Goal: Information Seeking & Learning: Learn about a topic

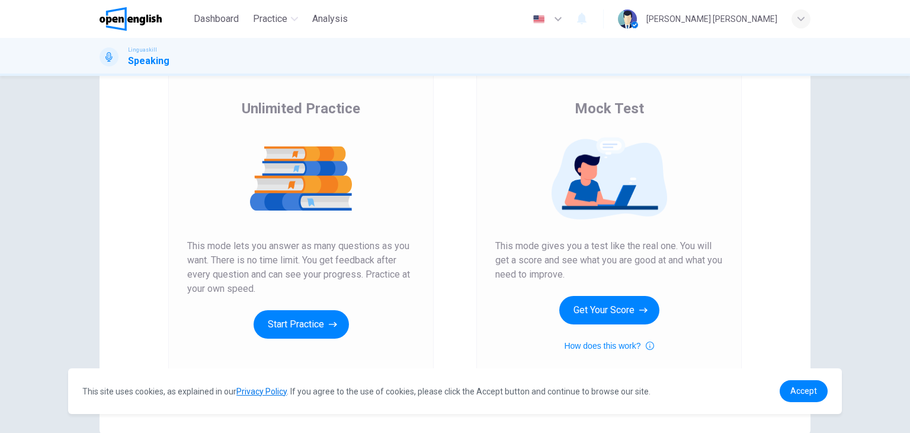
scroll to position [140, 0]
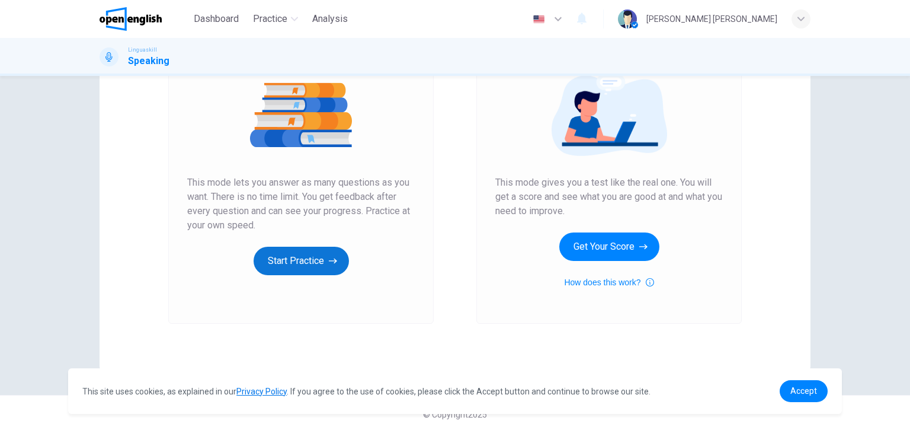
click at [308, 255] on button "Start Practice" at bounding box center [301, 260] width 95 height 28
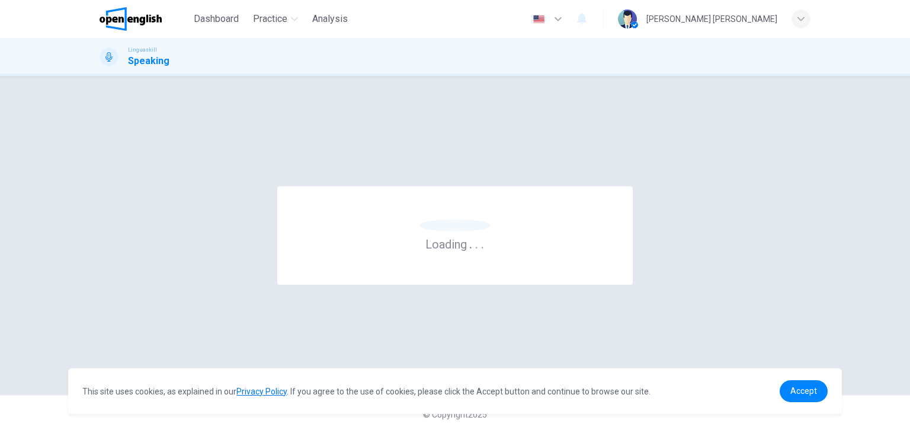
scroll to position [0, 0]
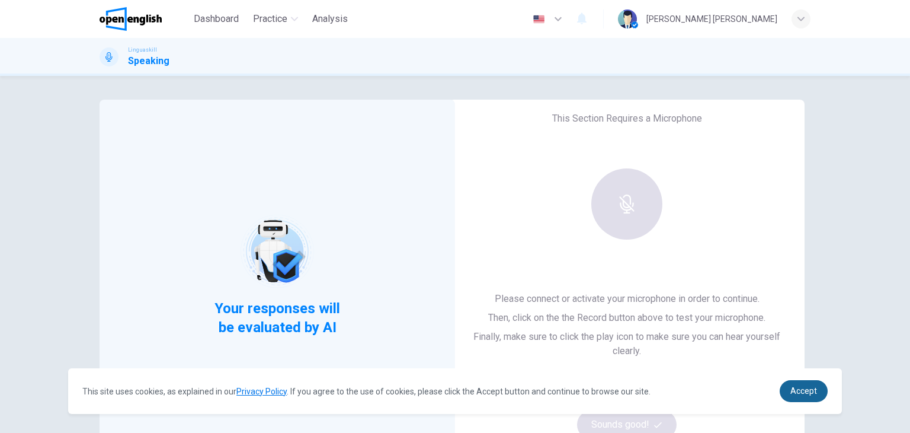
click at [799, 392] on span "Accept" at bounding box center [803, 390] width 27 height 9
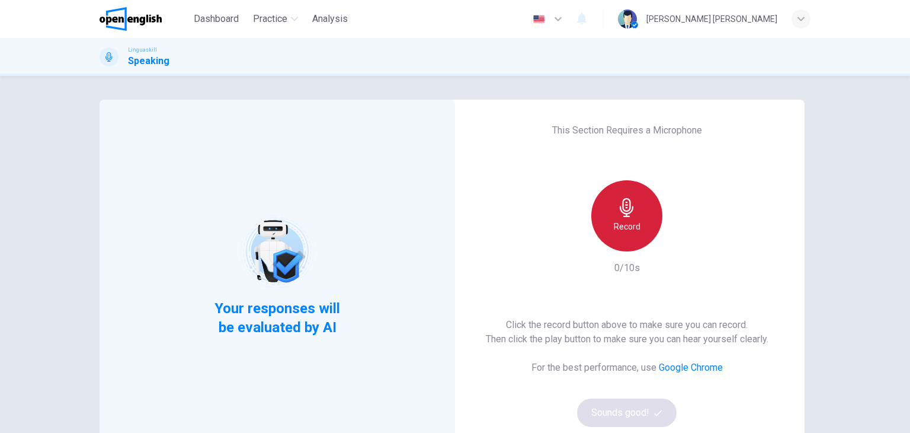
click at [623, 216] on icon "button" at bounding box center [627, 207] width 14 height 19
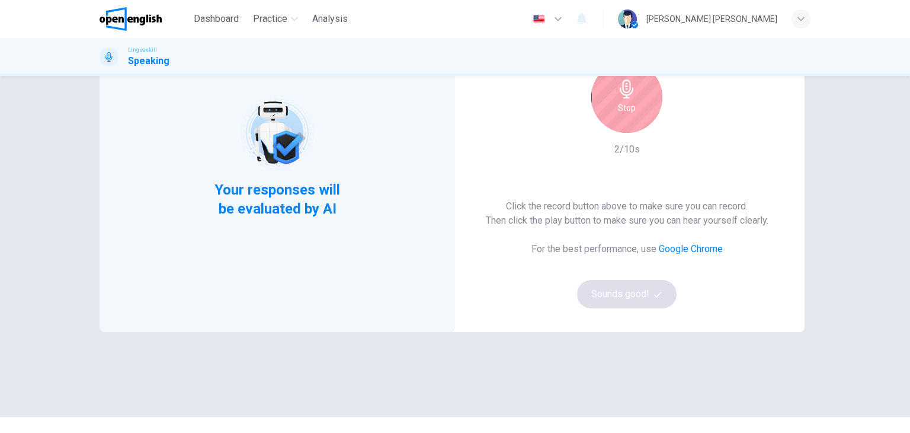
scroll to position [59, 0]
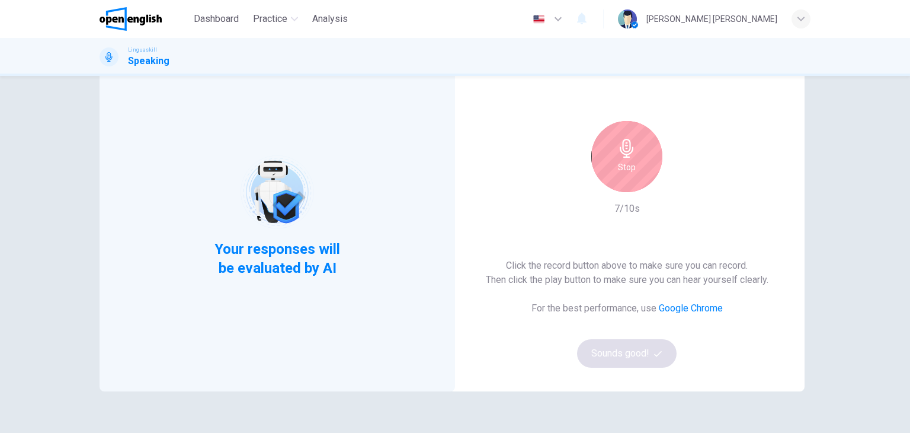
click at [623, 172] on h6 "Stop" at bounding box center [627, 167] width 18 height 14
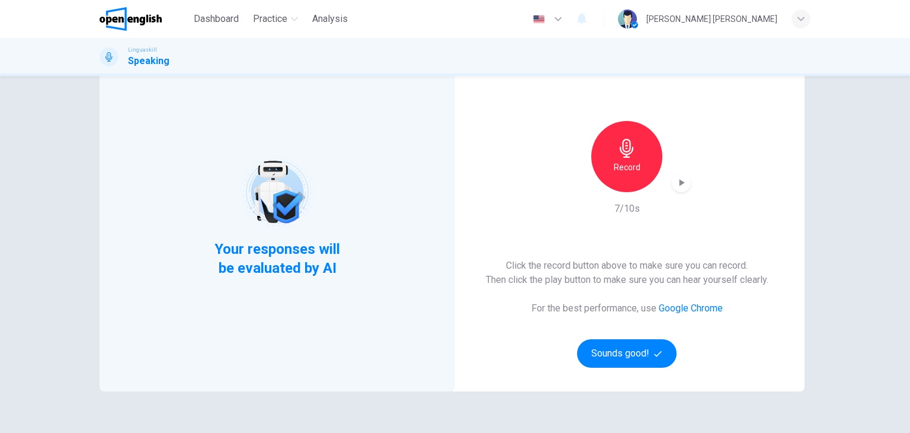
click at [680, 182] on icon "button" at bounding box center [682, 182] width 5 height 7
click at [629, 348] on button "Sounds good!" at bounding box center [627, 353] width 100 height 28
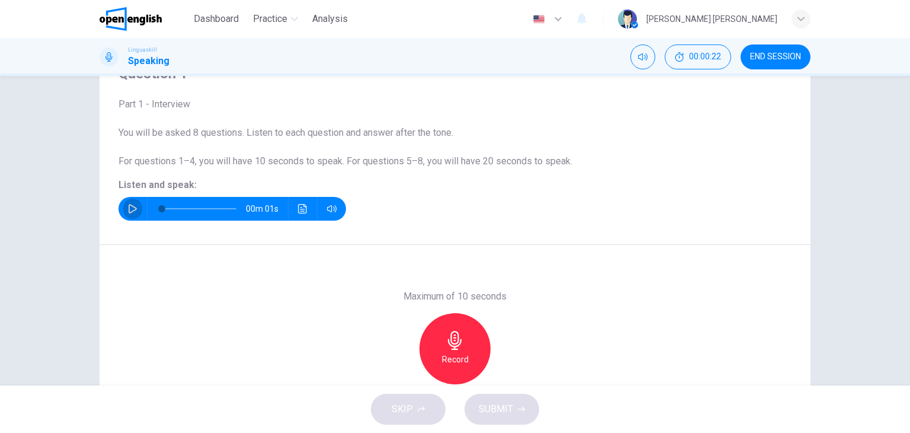
click at [123, 209] on button "button" at bounding box center [132, 209] width 19 height 24
click at [446, 337] on icon "button" at bounding box center [455, 340] width 19 height 19
click at [456, 350] on div "Stop" at bounding box center [454, 348] width 71 height 71
click at [502, 404] on span "SUBMIT" at bounding box center [496, 409] width 34 height 17
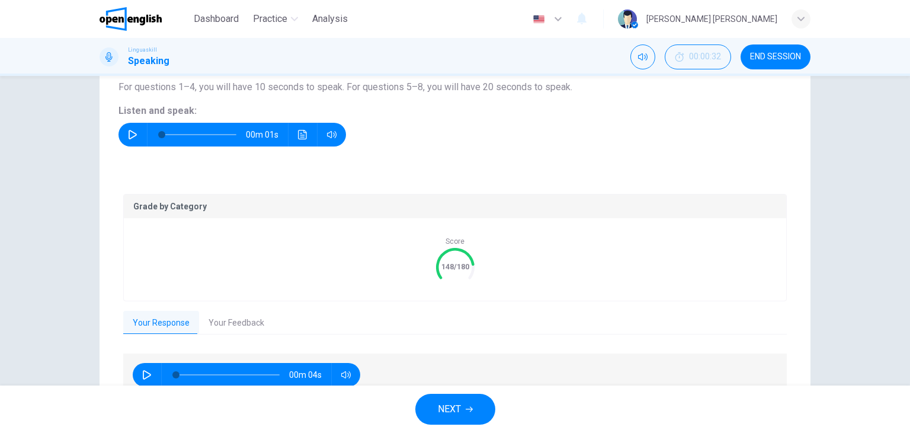
scroll to position [193, 0]
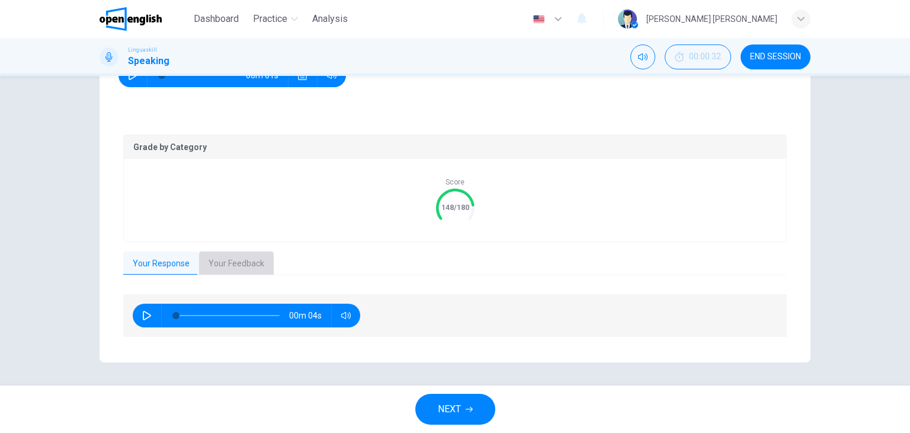
click at [227, 255] on button "Your Feedback" at bounding box center [236, 263] width 75 height 25
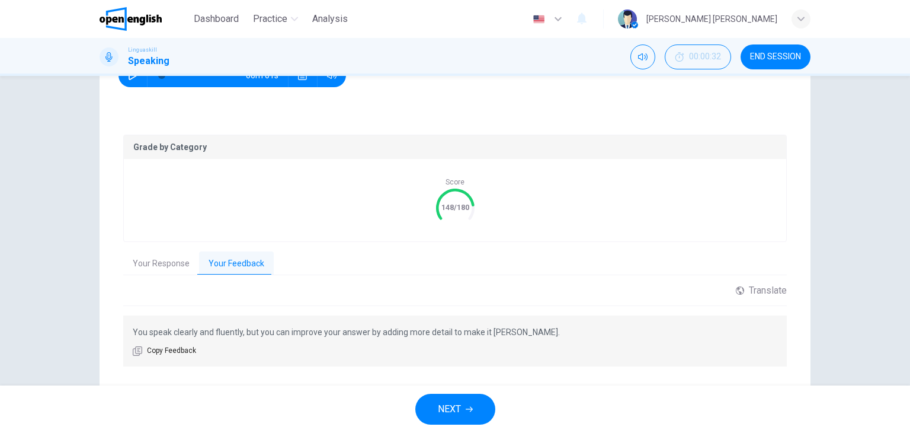
drag, startPoint x: 192, startPoint y: 333, endPoint x: 462, endPoint y: 328, distance: 269.6
click at [462, 328] on p "You speak clearly and fluently, but you can improve your answer by adding more …" at bounding box center [455, 332] width 645 height 14
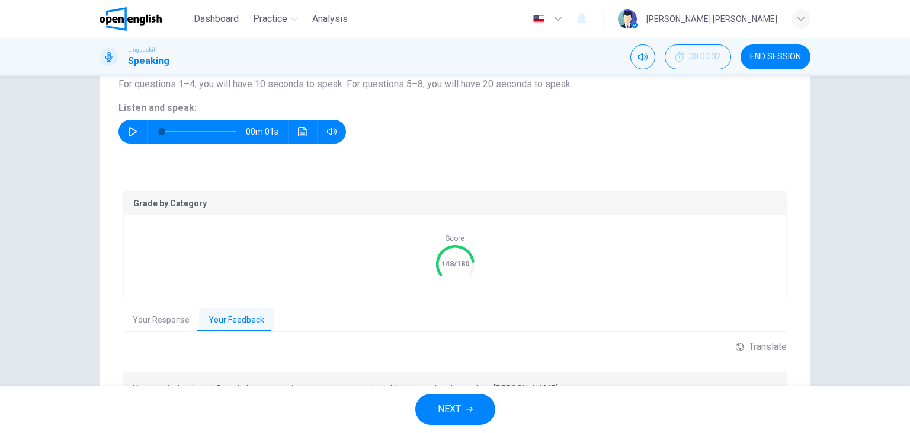
scroll to position [222, 0]
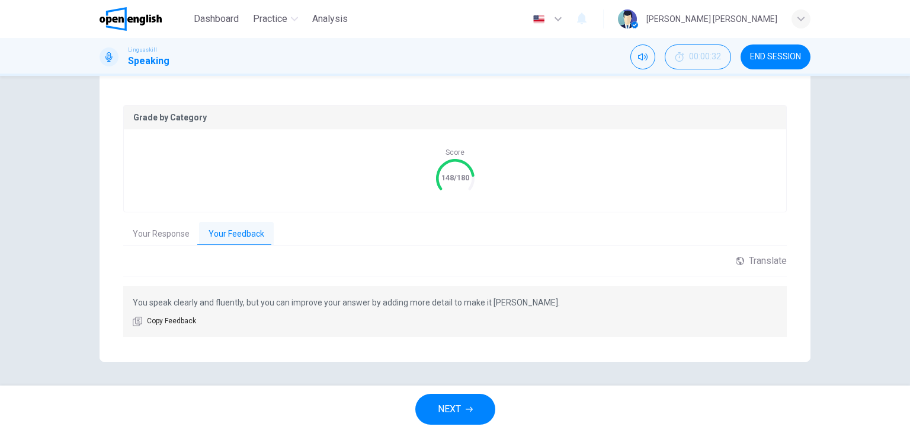
click at [459, 406] on span "NEXT" at bounding box center [449, 409] width 23 height 17
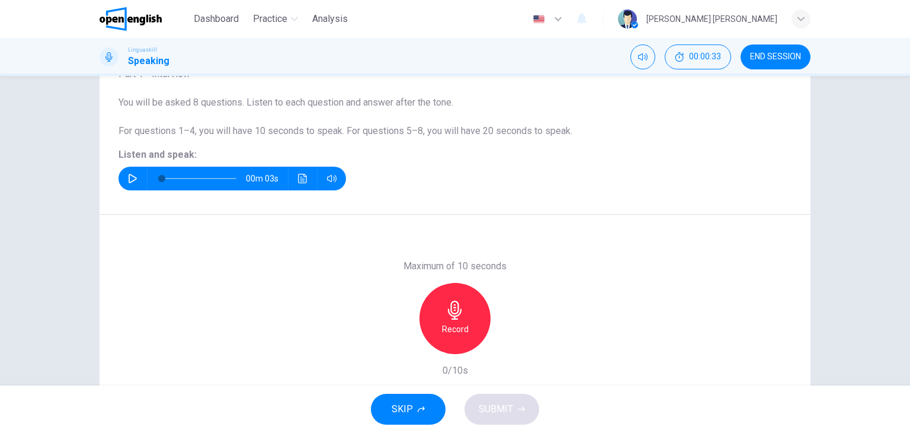
scroll to position [31, 0]
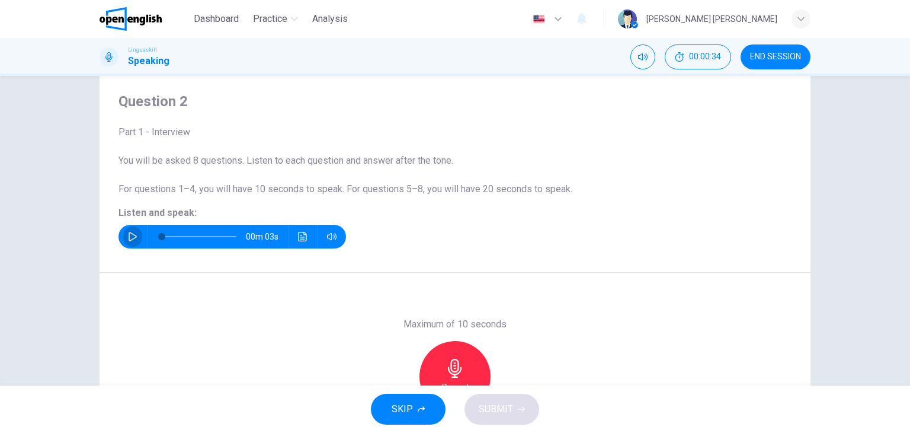
click at [132, 233] on icon "button" at bounding box center [132, 236] width 9 height 9
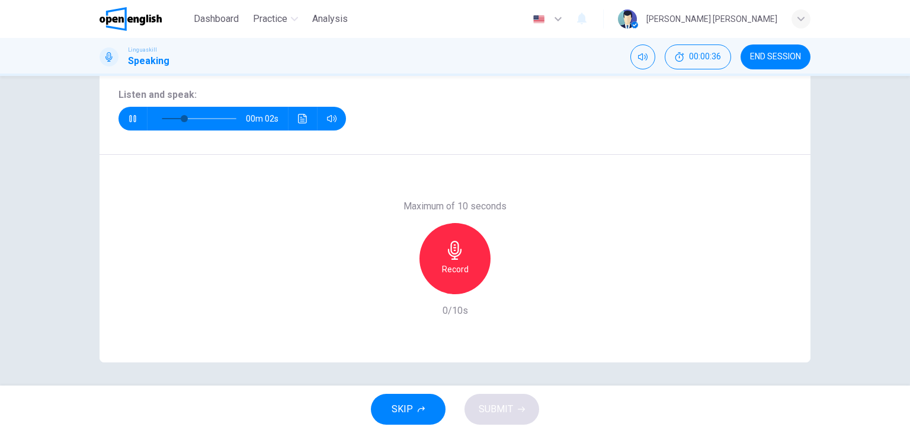
scroll to position [150, 0]
type input "*"
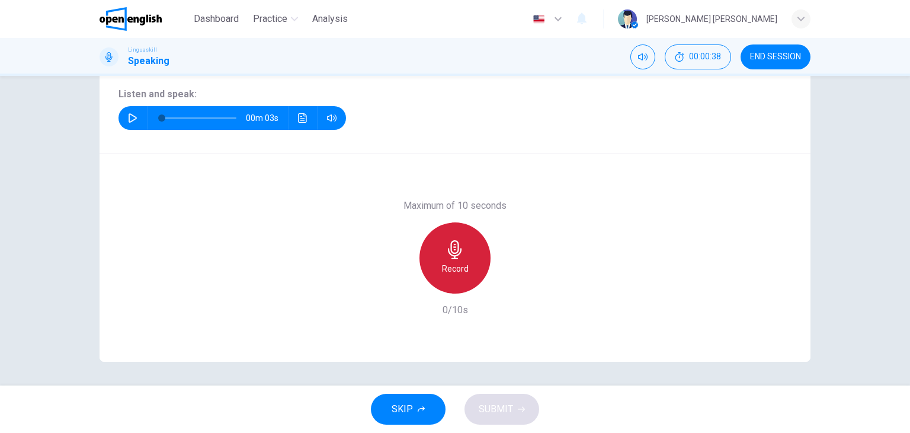
click at [454, 257] on icon "button" at bounding box center [455, 249] width 19 height 19
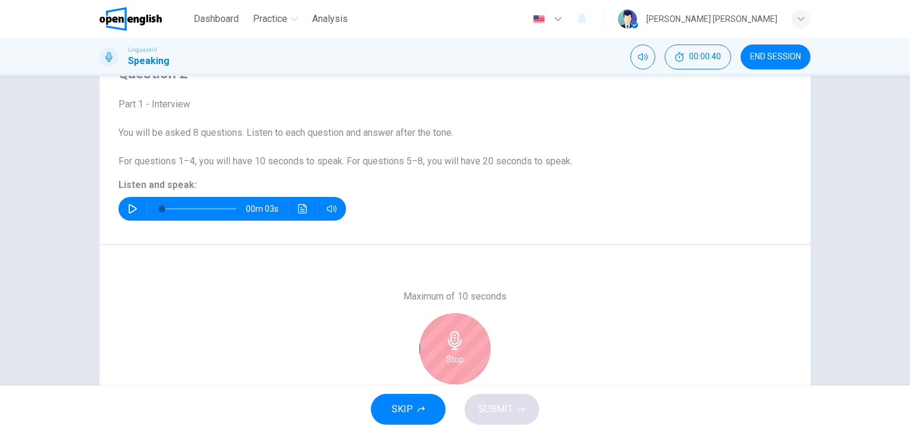
scroll to position [119, 0]
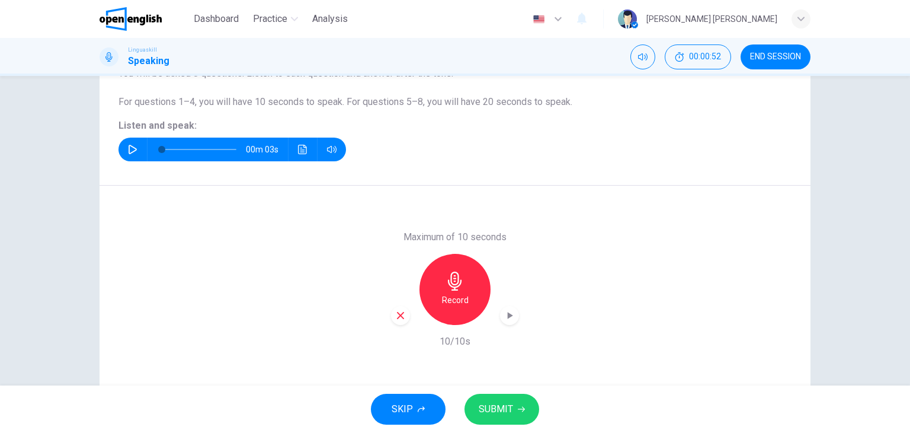
click at [497, 407] on span "SUBMIT" at bounding box center [496, 409] width 34 height 17
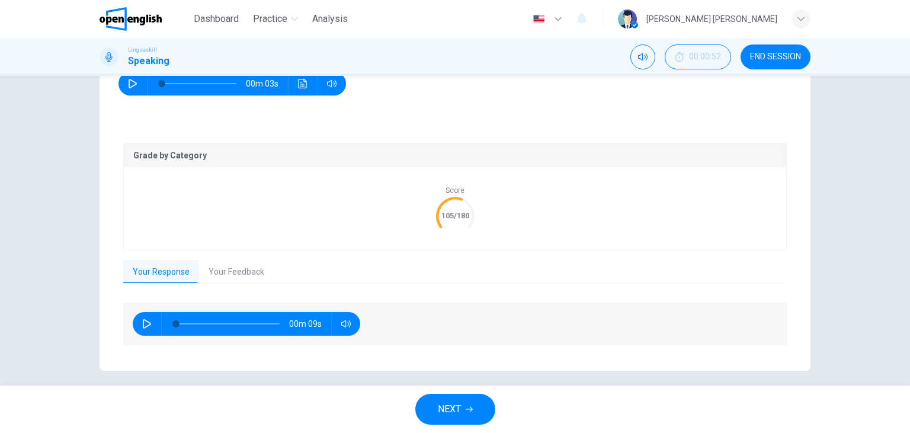
scroll to position [193, 0]
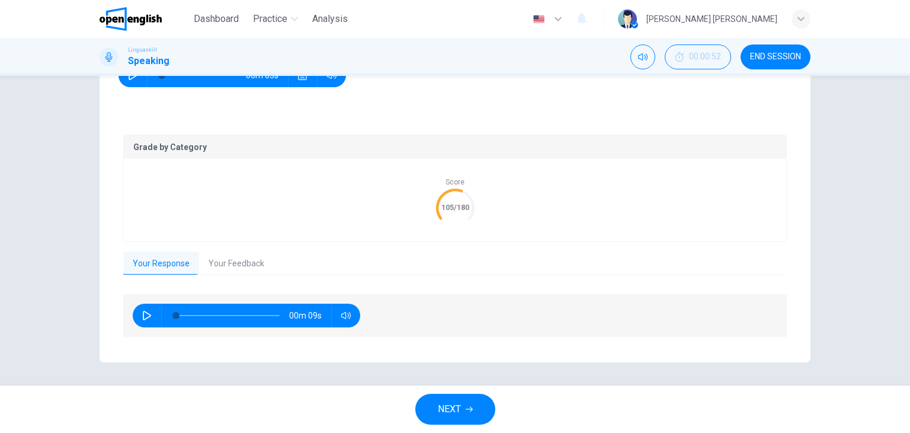
click at [142, 314] on icon "button" at bounding box center [146, 314] width 9 height 9
type input "**"
click at [229, 265] on button "Your Feedback" at bounding box center [236, 263] width 75 height 25
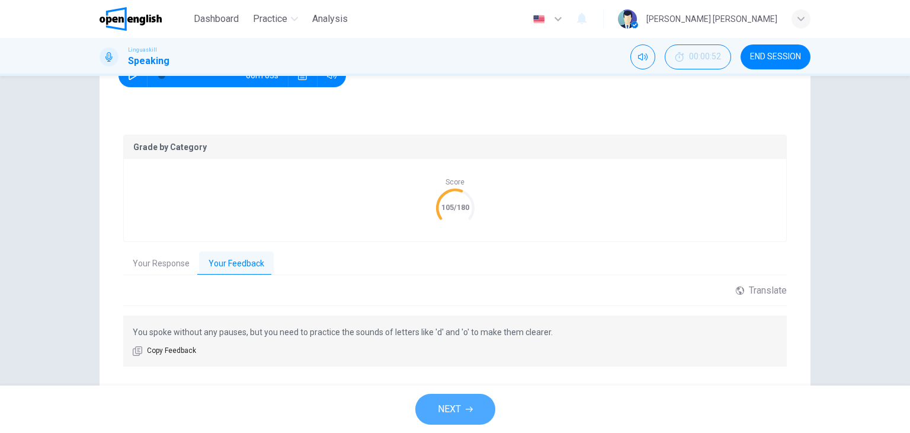
click at [460, 409] on span "NEXT" at bounding box center [449, 409] width 23 height 17
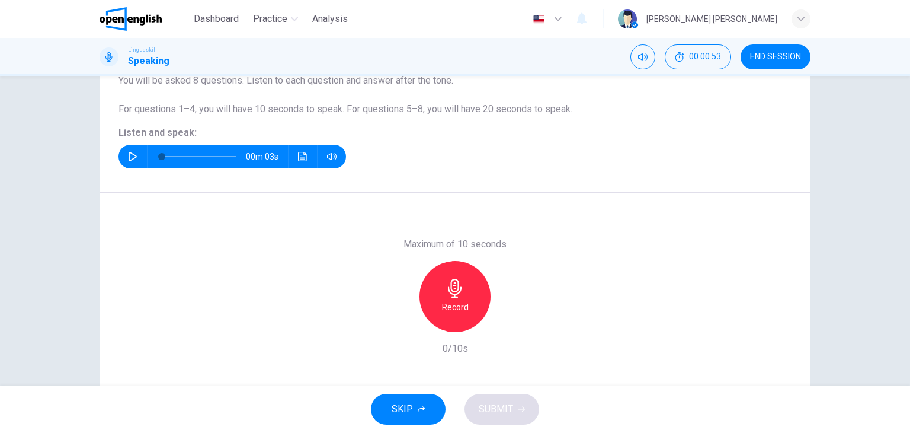
scroll to position [31, 0]
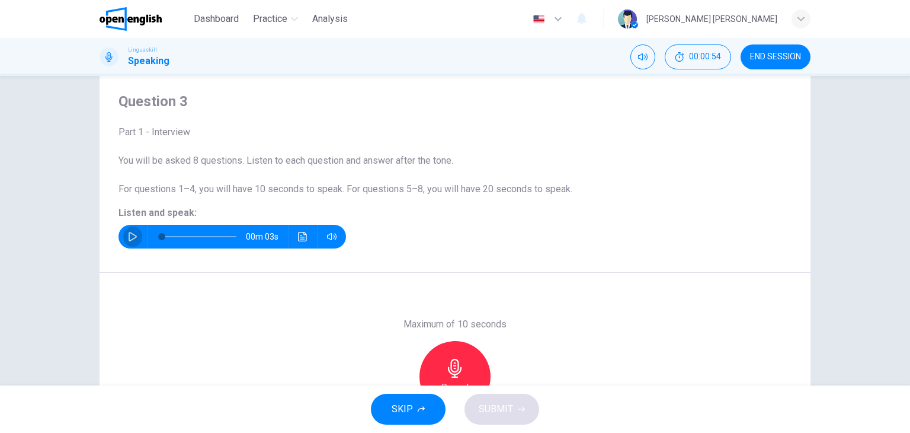
click at [129, 233] on icon "button" at bounding box center [133, 236] width 8 height 9
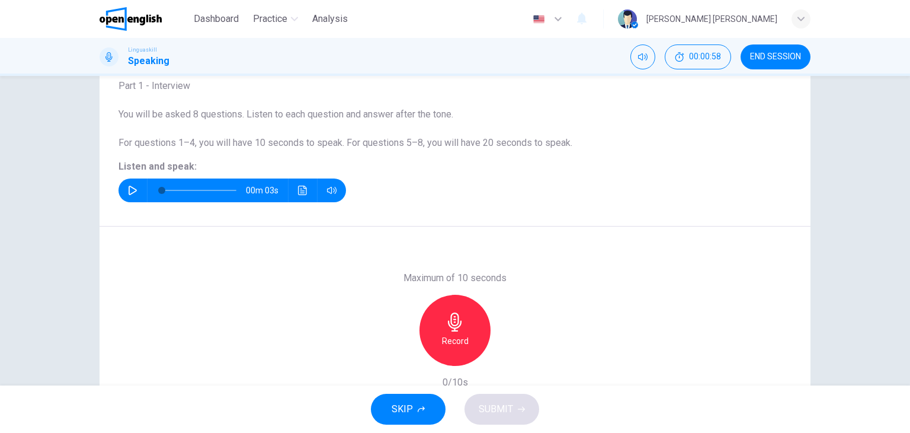
scroll to position [91, 0]
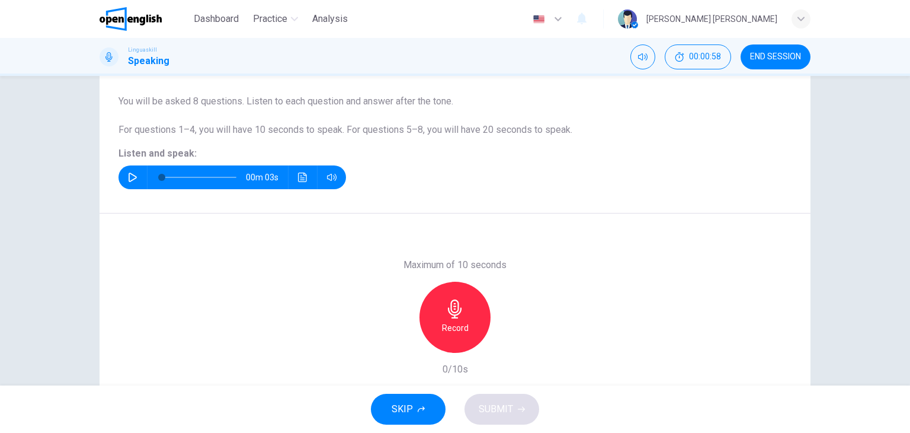
click at [455, 312] on icon "button" at bounding box center [455, 308] width 19 height 19
click at [486, 411] on span "SUBMIT" at bounding box center [496, 409] width 34 height 17
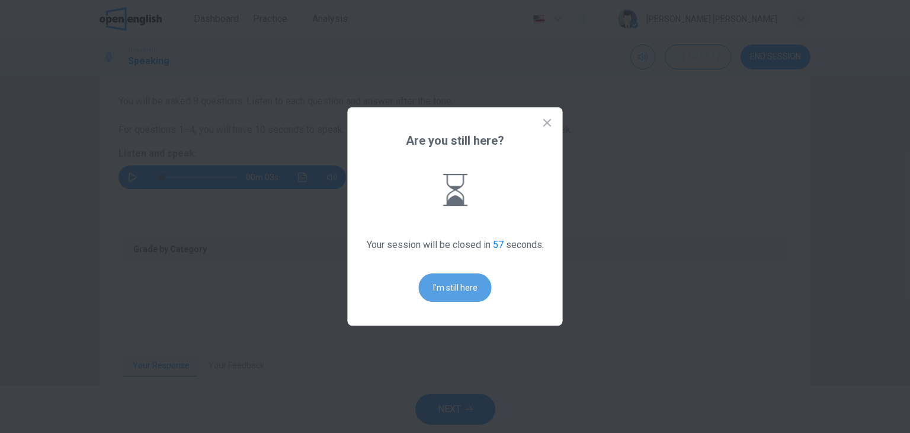
click at [446, 283] on button "I'm still here" at bounding box center [455, 287] width 73 height 28
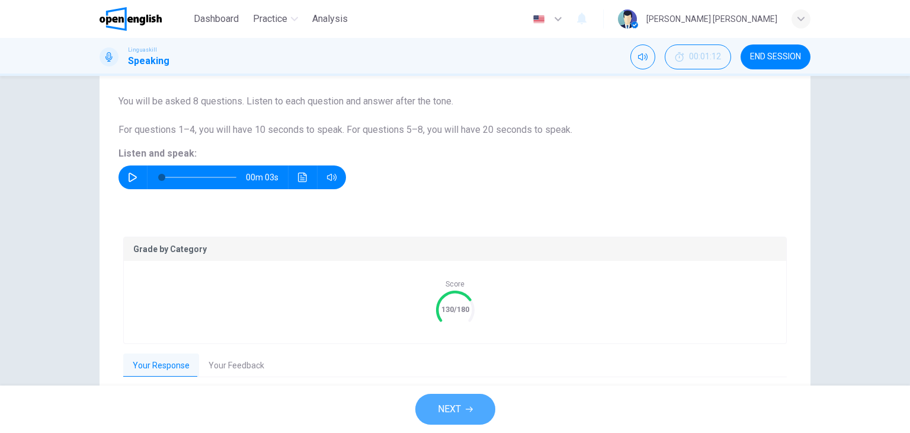
click at [473, 408] on button "NEXT" at bounding box center [455, 408] width 80 height 31
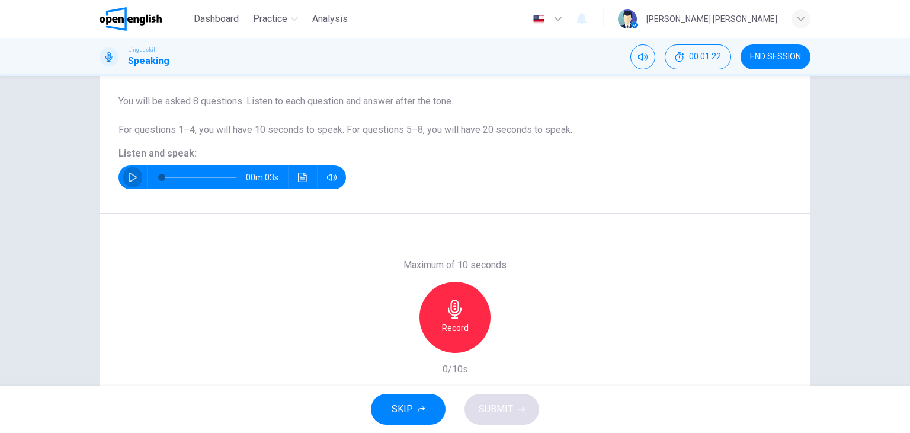
click at [129, 169] on button "button" at bounding box center [132, 177] width 19 height 24
click at [128, 178] on icon "button" at bounding box center [132, 176] width 9 height 9
click at [462, 322] on h6 "Record" at bounding box center [455, 328] width 27 height 14
click at [505, 408] on span "SUBMIT" at bounding box center [496, 409] width 34 height 17
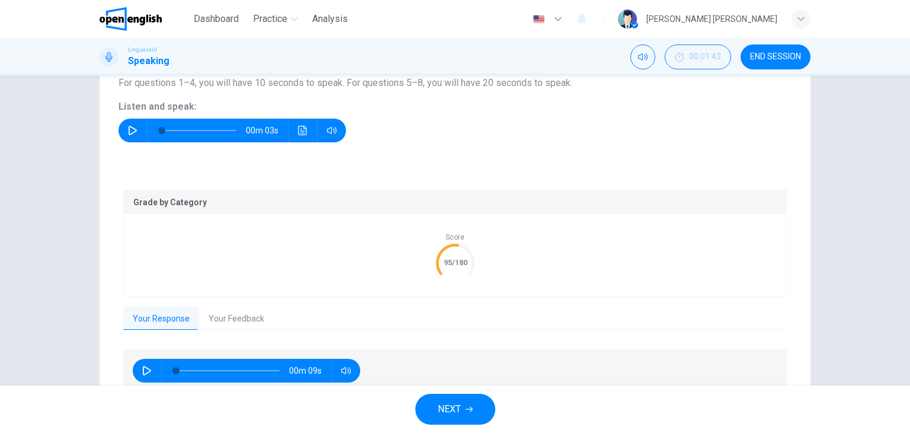
scroll to position [193, 0]
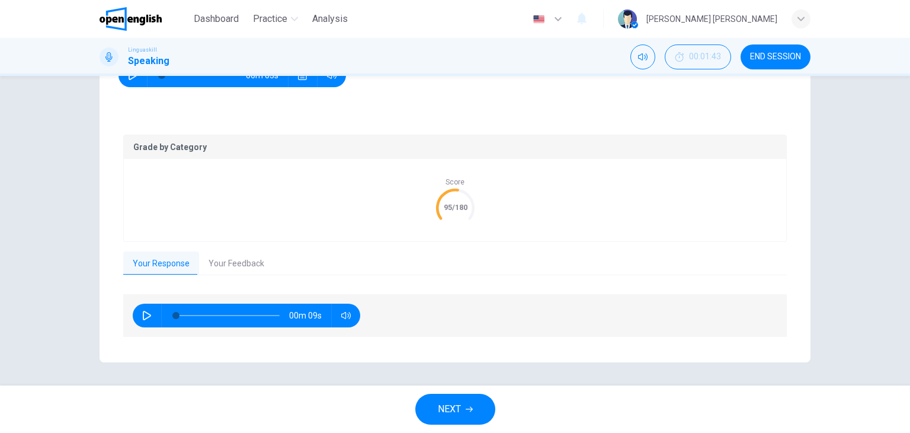
click at [228, 255] on button "Your Feedback" at bounding box center [236, 263] width 75 height 25
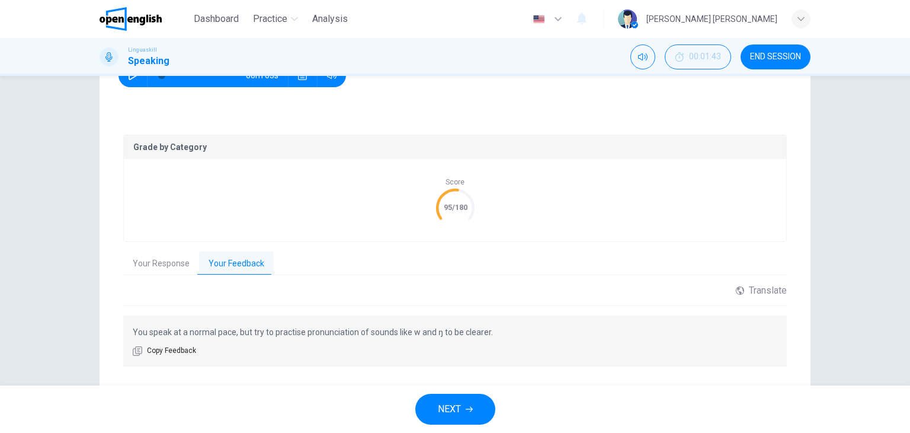
drag, startPoint x: 166, startPoint y: 331, endPoint x: 280, endPoint y: 332, distance: 113.8
click at [280, 332] on p "You speak at a normal pace, but try to practise pronunciation of sounds like w …" at bounding box center [455, 332] width 645 height 14
drag, startPoint x: 280, startPoint y: 332, endPoint x: 423, endPoint y: 331, distance: 143.4
click at [419, 330] on p "You speak at a normal pace, but try to practise pronunciation of sounds like w …" at bounding box center [455, 332] width 645 height 14
click at [459, 410] on span "NEXT" at bounding box center [449, 409] width 23 height 17
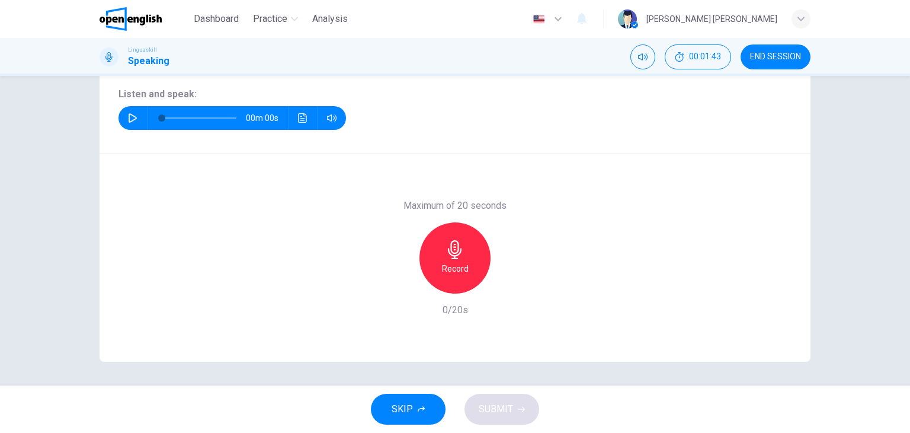
scroll to position [150, 0]
click at [130, 113] on icon "button" at bounding box center [132, 117] width 9 height 9
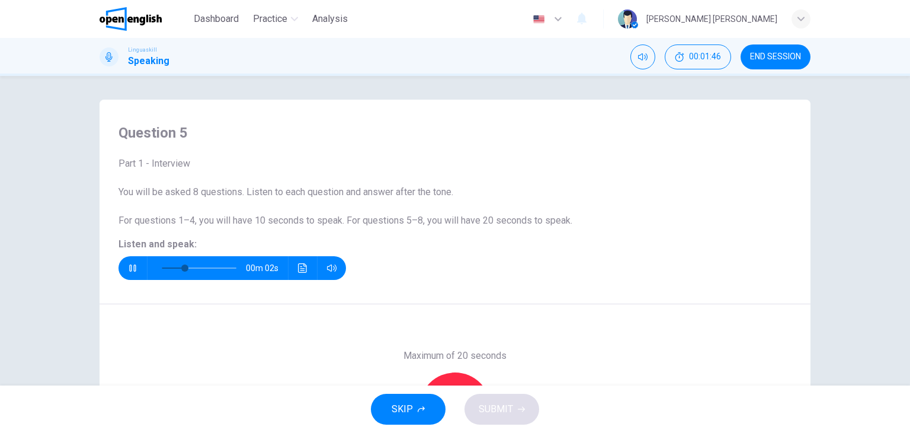
scroll to position [59, 0]
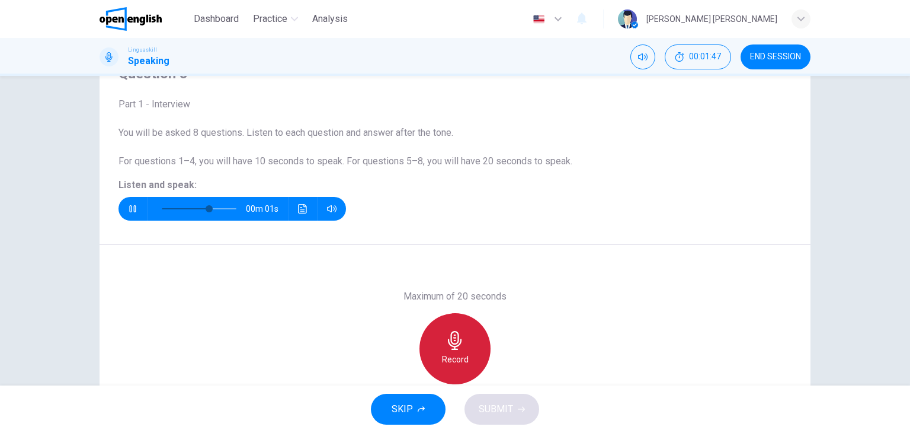
click at [450, 345] on icon "button" at bounding box center [455, 340] width 19 height 19
click at [454, 346] on icon "button" at bounding box center [455, 340] width 14 height 19
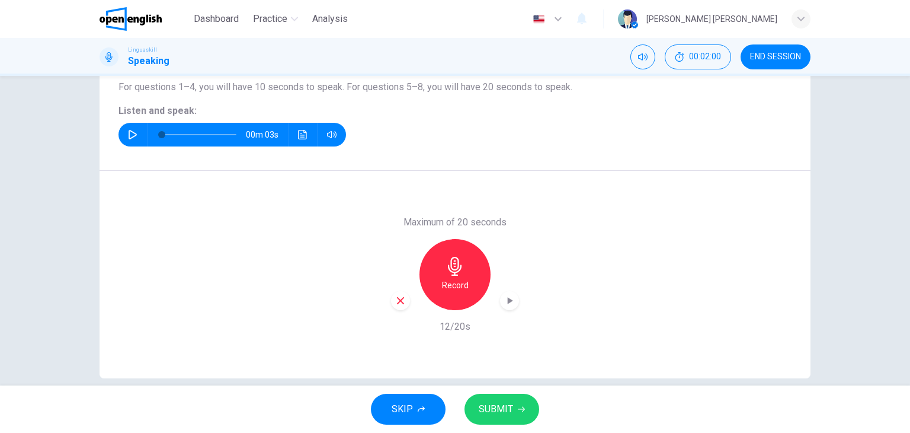
scroll to position [150, 0]
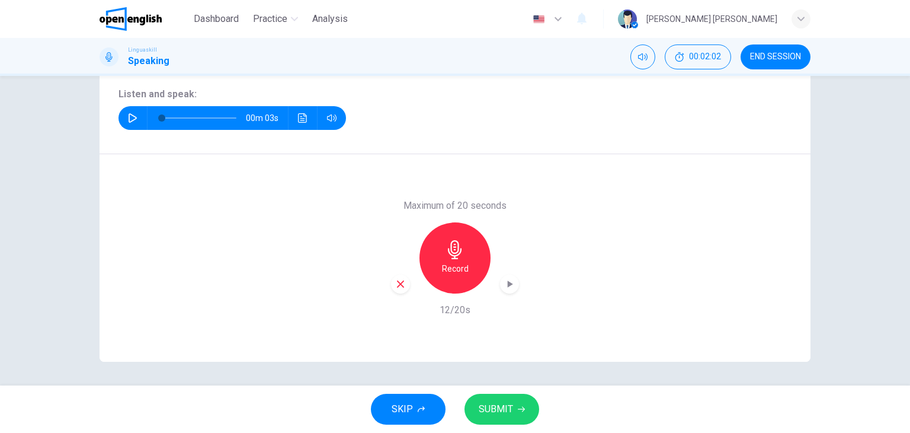
click at [518, 406] on icon "button" at bounding box center [521, 408] width 7 height 7
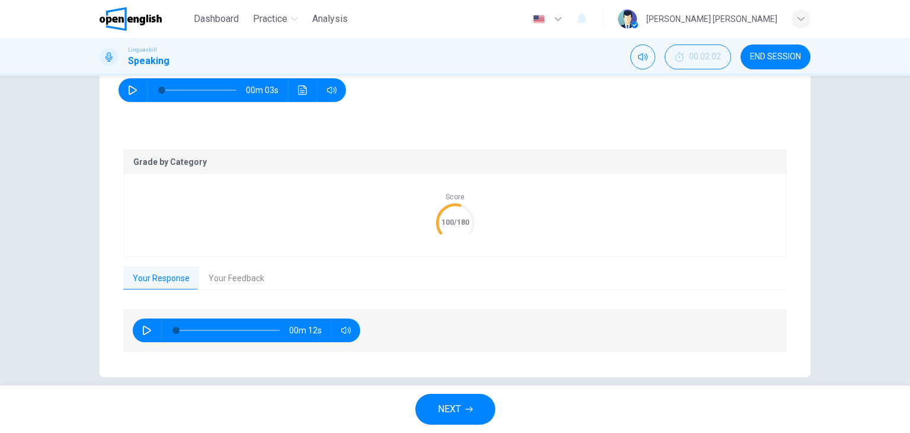
scroll to position [193, 0]
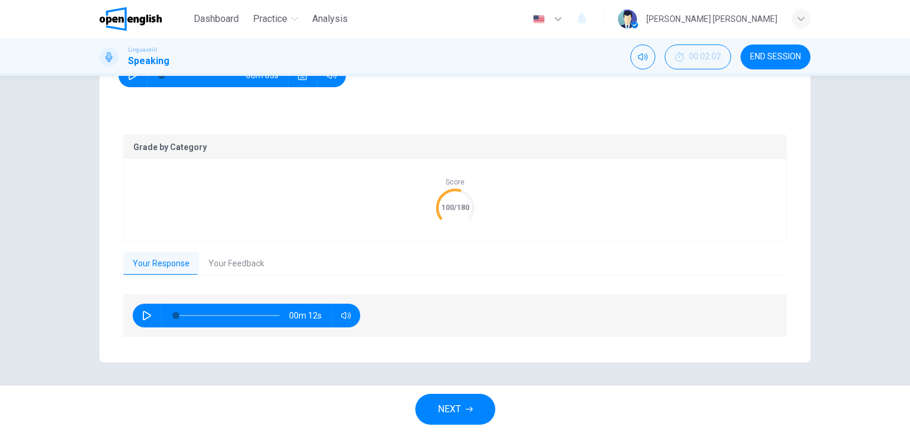
click at [234, 262] on button "Your Feedback" at bounding box center [236, 263] width 75 height 25
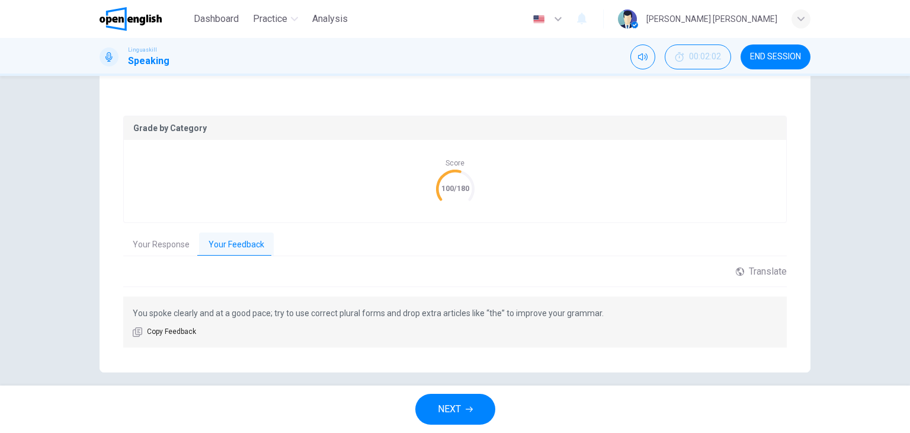
scroll to position [222, 0]
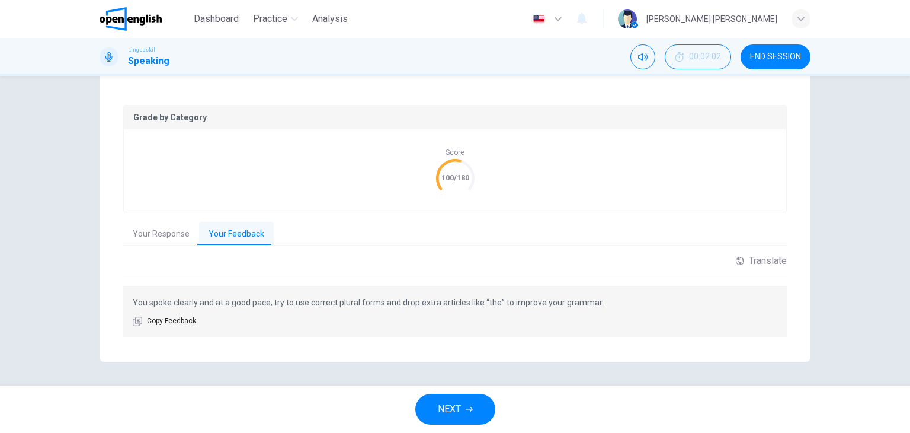
drag, startPoint x: 184, startPoint y: 305, endPoint x: 527, endPoint y: 302, distance: 342.5
click at [527, 302] on p "You spoke clearly and at a good pace; try to use correct plural forms and drop …" at bounding box center [455, 302] width 645 height 14
click at [455, 401] on span "NEXT" at bounding box center [449, 409] width 23 height 17
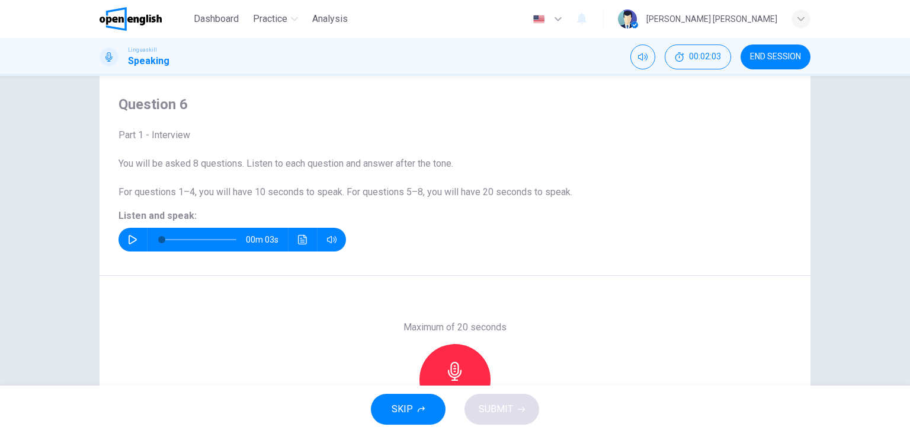
scroll to position [0, 0]
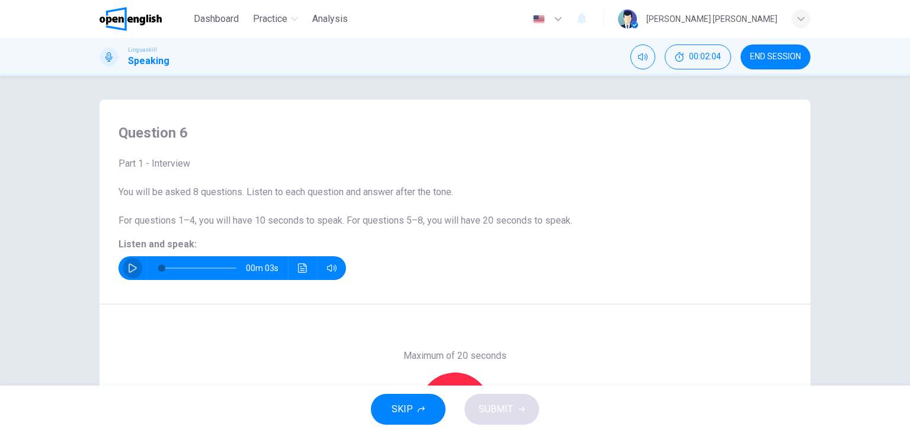
click at [128, 263] on icon "button" at bounding box center [132, 267] width 9 height 9
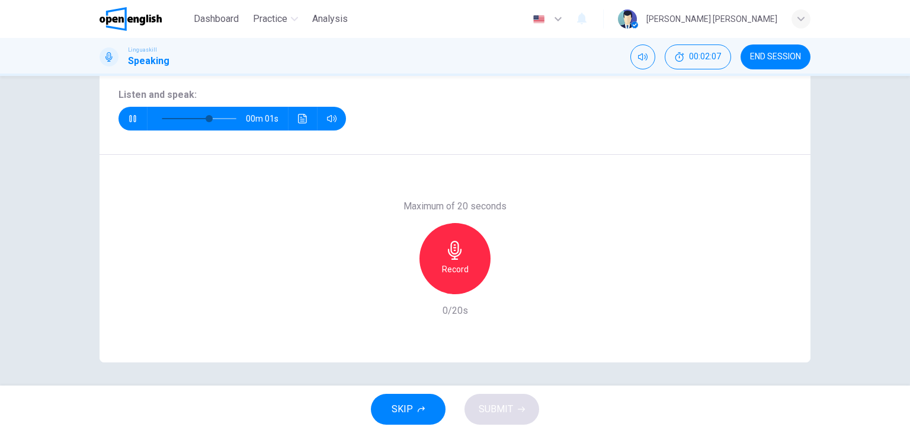
scroll to position [150, 0]
click at [462, 249] on div "Record" at bounding box center [454, 257] width 71 height 71
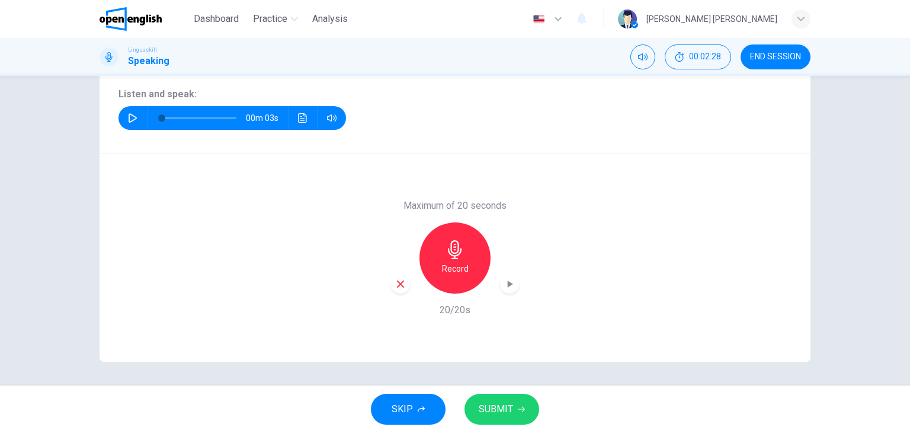
click at [464, 259] on div "Record" at bounding box center [454, 257] width 71 height 71
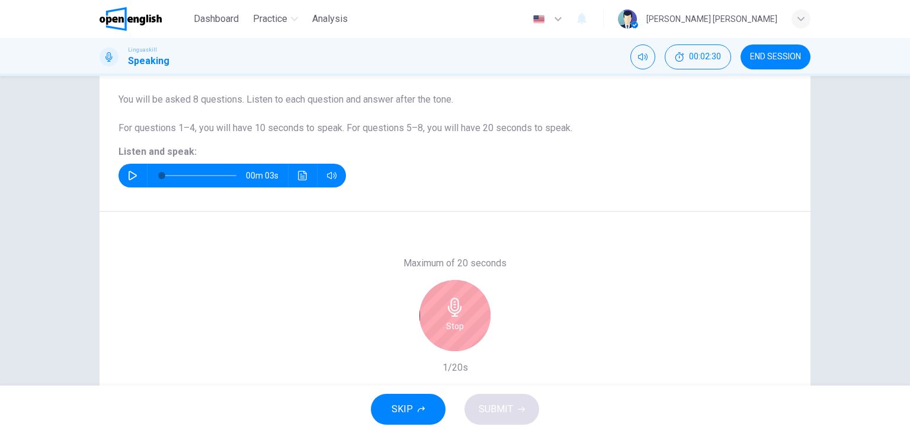
scroll to position [91, 0]
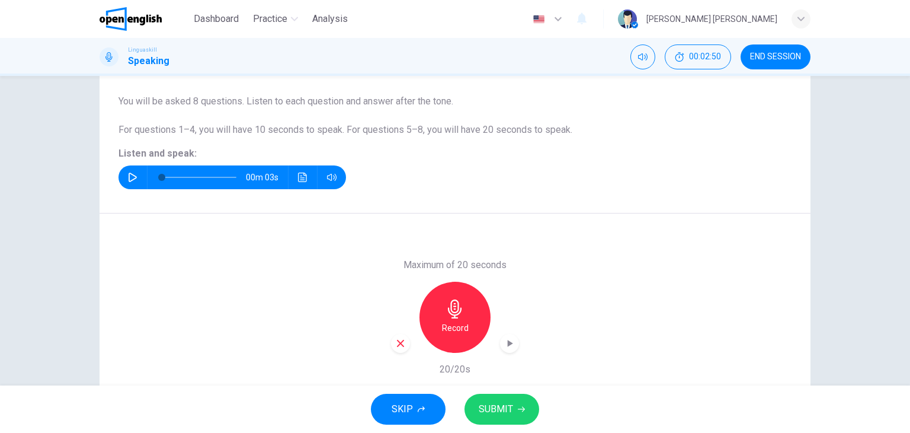
click at [499, 411] on span "SUBMIT" at bounding box center [496, 409] width 34 height 17
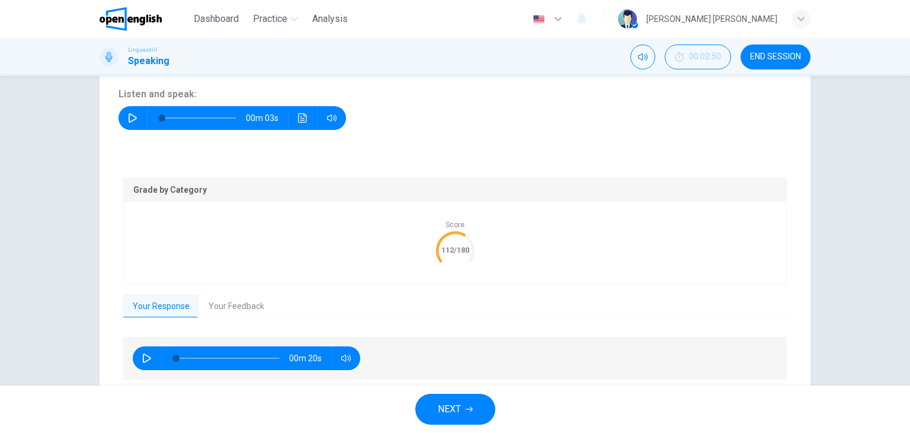
scroll to position [193, 0]
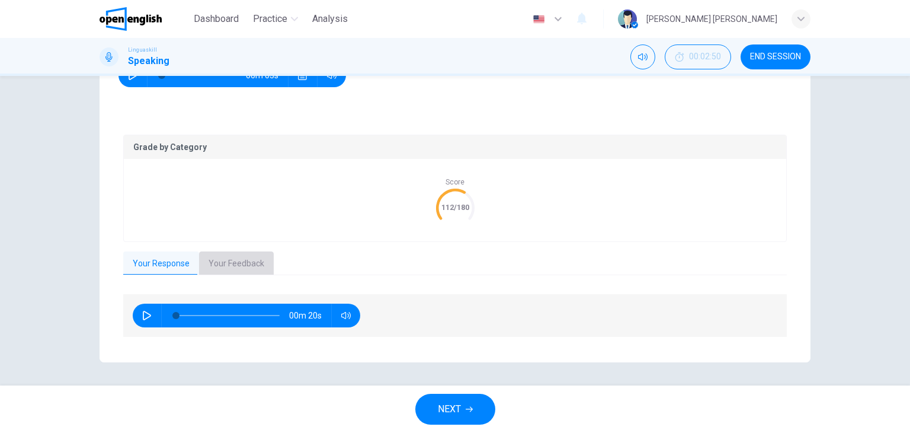
click at [233, 259] on button "Your Feedback" at bounding box center [236, 263] width 75 height 25
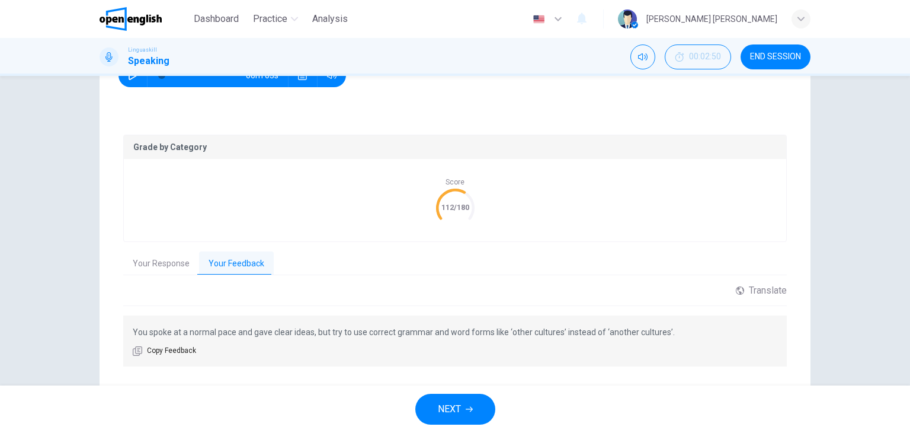
drag, startPoint x: 221, startPoint y: 334, endPoint x: 581, endPoint y: 334, distance: 360.2
click at [581, 334] on p "You spoke at a normal pace and gave clear ideas, but try to use correct grammar…" at bounding box center [455, 332] width 645 height 14
click at [475, 408] on button "NEXT" at bounding box center [455, 408] width 80 height 31
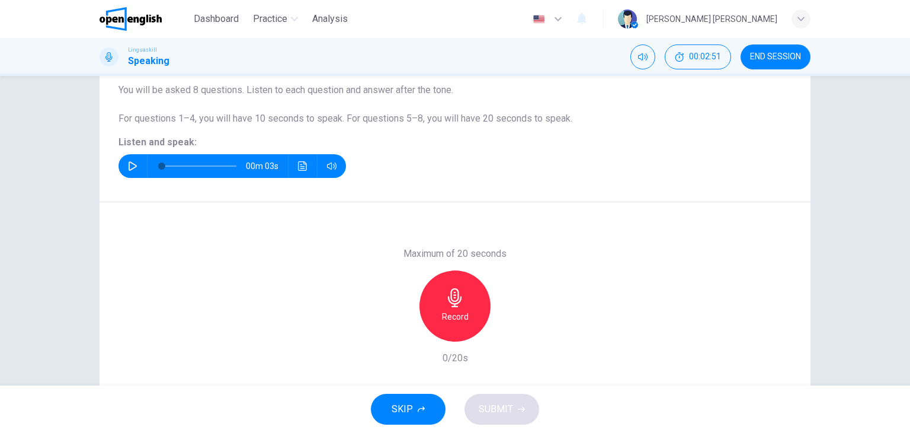
scroll to position [31, 0]
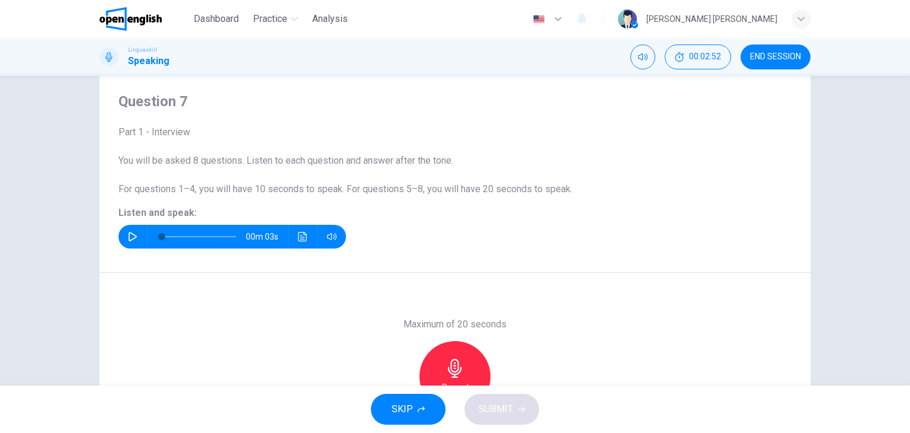
click at [123, 235] on button "button" at bounding box center [132, 237] width 19 height 24
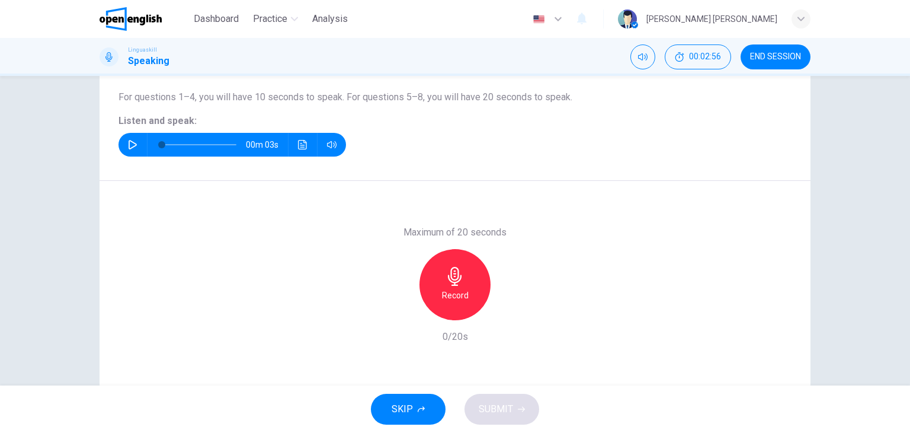
scroll to position [150, 0]
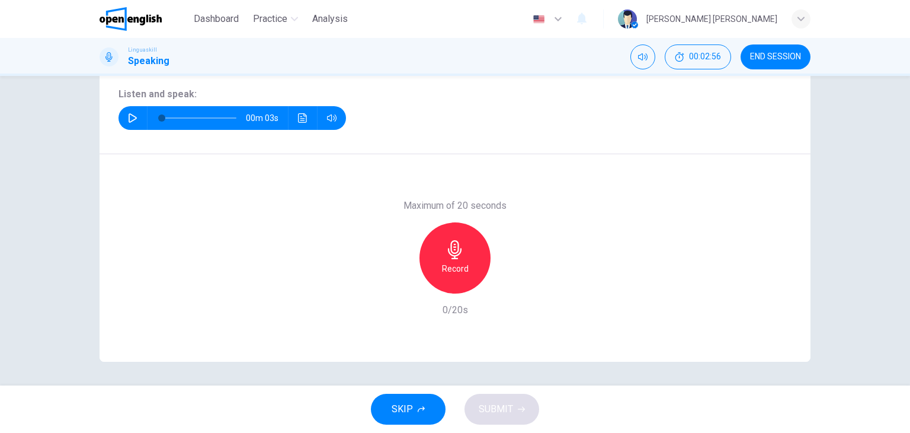
click at [456, 264] on h6 "Record" at bounding box center [455, 268] width 27 height 14
click at [448, 273] on h6 "Stop" at bounding box center [455, 268] width 18 height 14
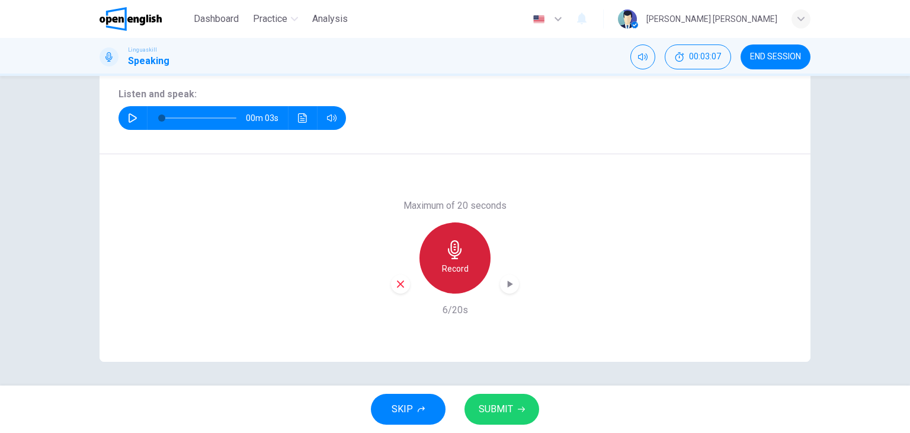
click at [448, 273] on h6 "Record" at bounding box center [455, 268] width 27 height 14
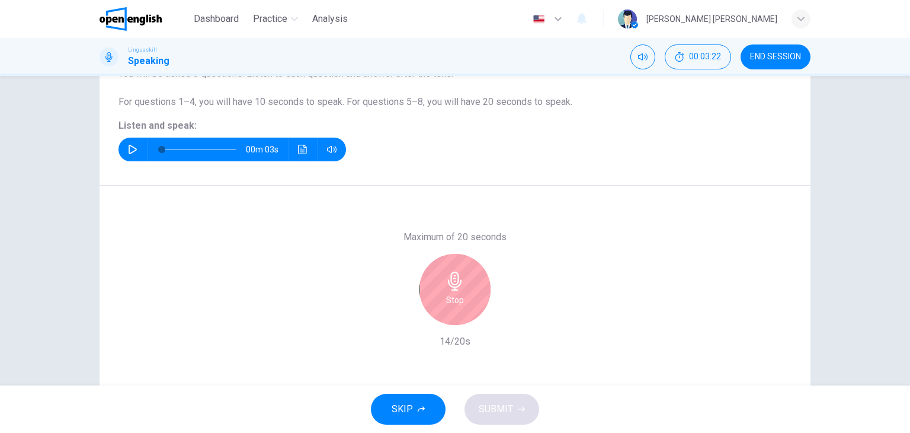
scroll to position [91, 0]
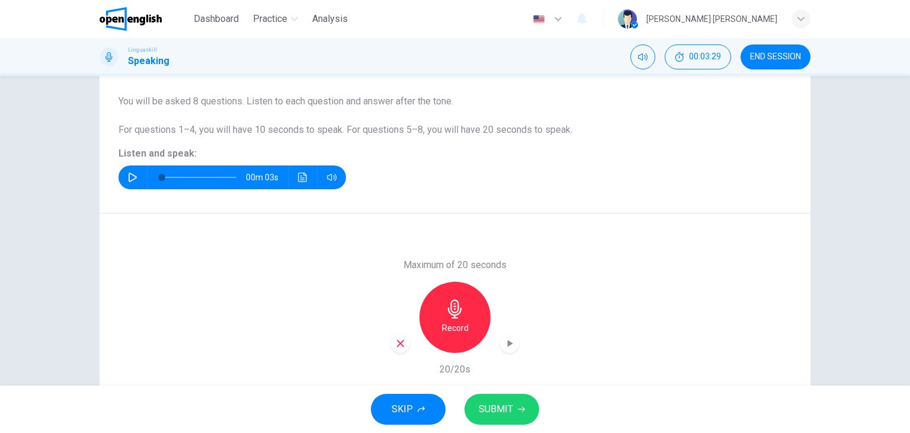
click at [519, 398] on button "SUBMIT" at bounding box center [502, 408] width 75 height 31
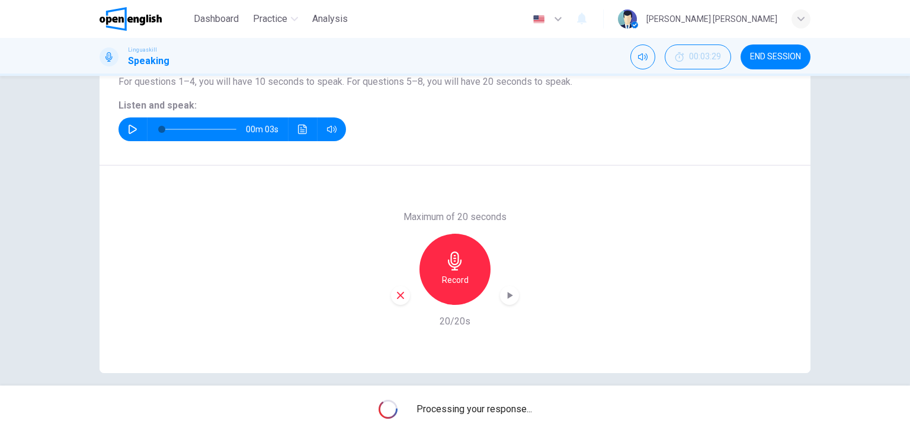
scroll to position [150, 0]
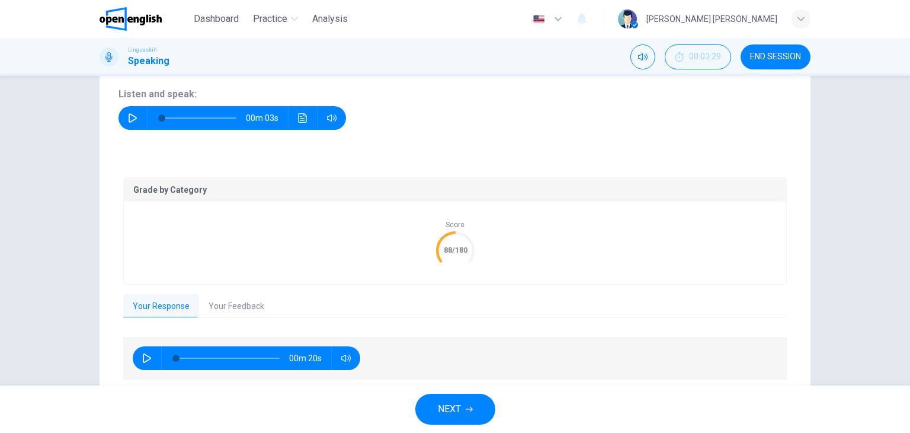
click at [231, 306] on button "Your Feedback" at bounding box center [236, 306] width 75 height 25
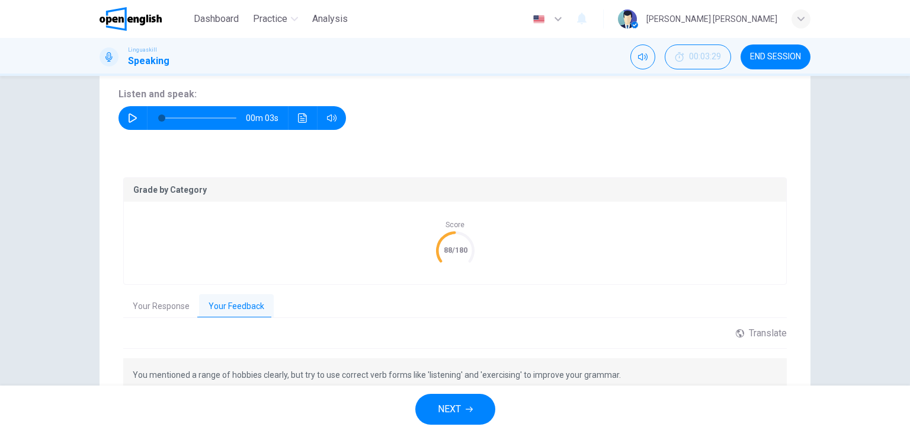
scroll to position [209, 0]
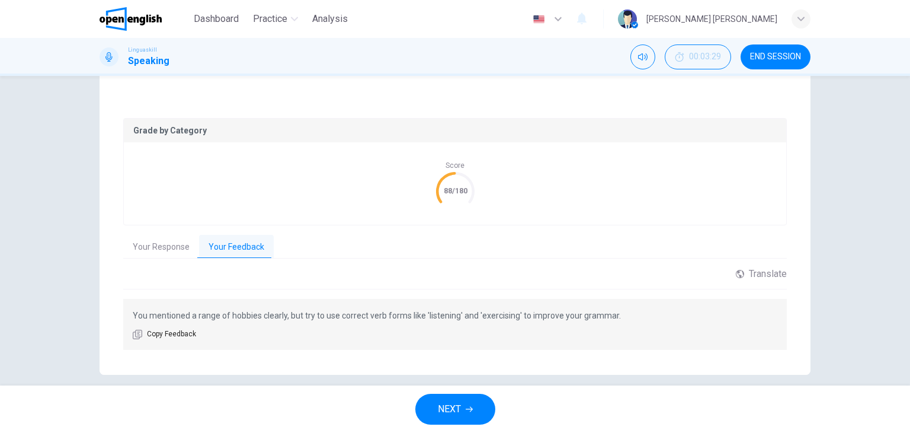
drag, startPoint x: 190, startPoint y: 315, endPoint x: 481, endPoint y: 332, distance: 290.8
click at [481, 332] on div "You mentioned a range of hobbies clearly, but try to use correct verb forms lik…" at bounding box center [455, 324] width 664 height 51
click at [453, 406] on span "NEXT" at bounding box center [449, 409] width 23 height 17
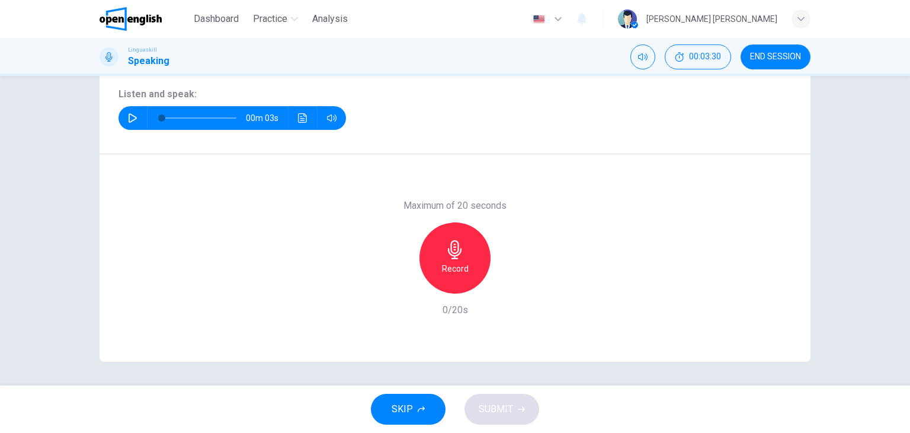
scroll to position [0, 0]
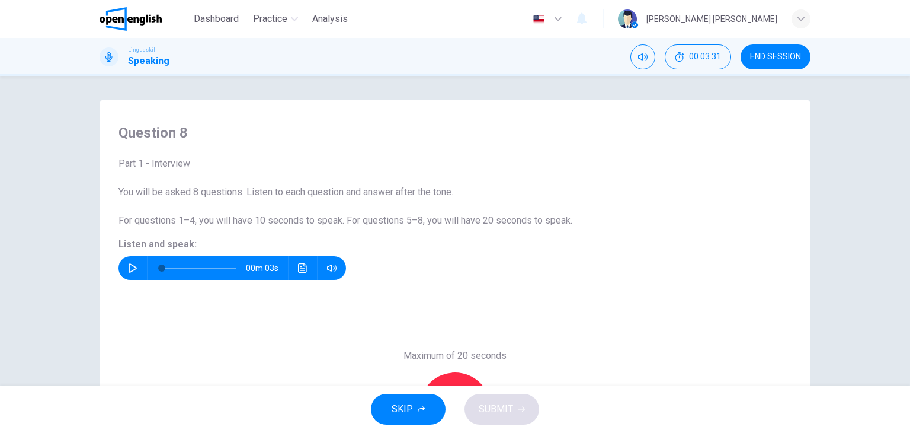
click at [119, 268] on div "00m 03s" at bounding box center [233, 268] width 228 height 24
click at [128, 268] on icon "button" at bounding box center [132, 267] width 9 height 9
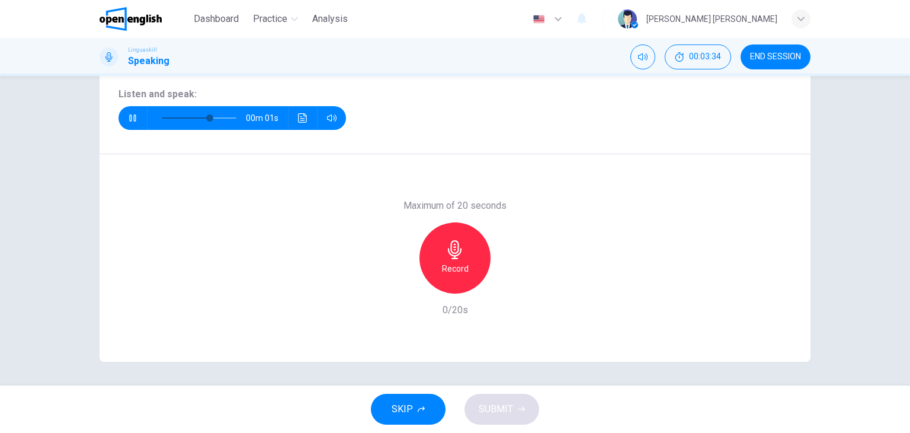
type input "*"
click at [451, 261] on h6 "Record" at bounding box center [455, 268] width 27 height 14
click at [508, 409] on span "SUBMIT" at bounding box center [496, 409] width 34 height 17
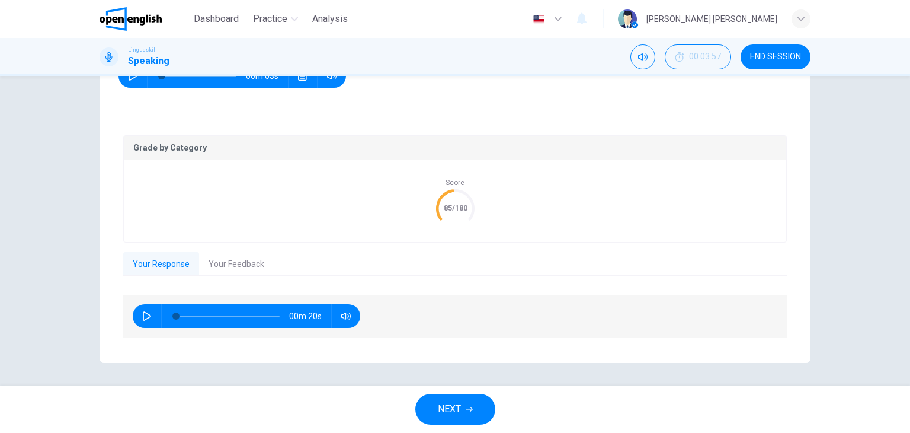
scroll to position [193, 0]
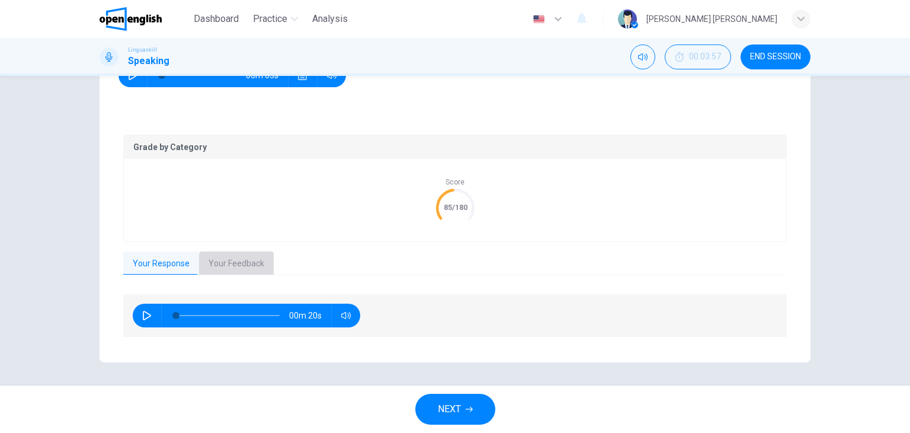
click at [242, 267] on button "Your Feedback" at bounding box center [236, 263] width 75 height 25
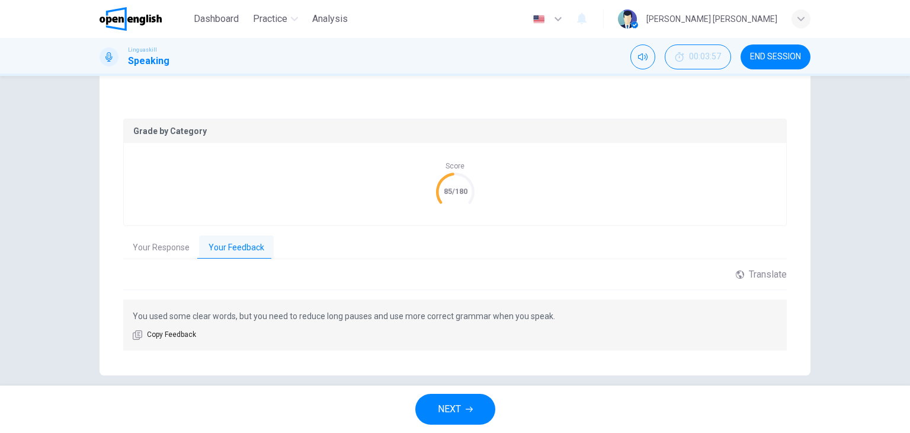
scroll to position [222, 0]
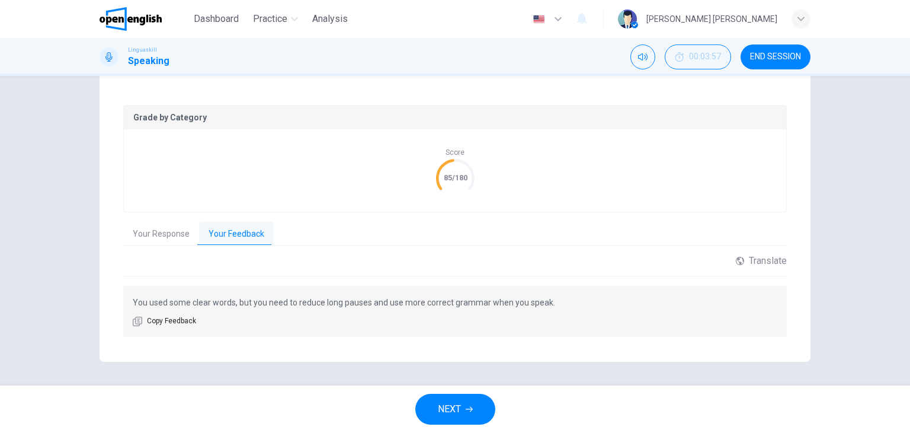
drag, startPoint x: 294, startPoint y: 300, endPoint x: 542, endPoint y: 303, distance: 247.7
click at [540, 303] on p "You used some clear words, but you need to reduce long pauses and use more corr…" at bounding box center [455, 302] width 645 height 14
click at [460, 404] on span "NEXT" at bounding box center [449, 409] width 23 height 17
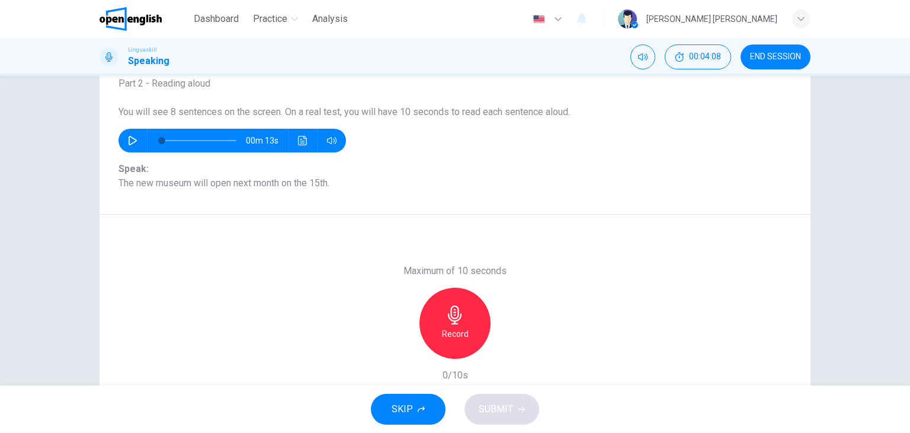
scroll to position [59, 0]
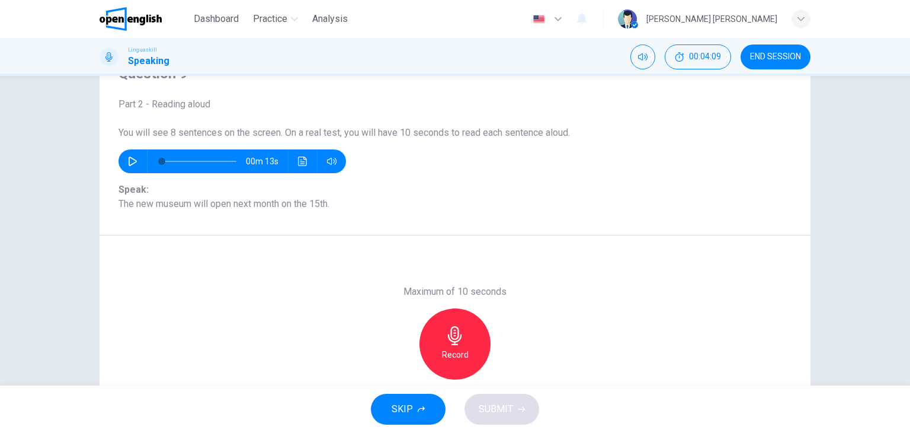
click at [114, 159] on div "Question 9 Part 2 - Reading aloud You will see 8 sentences on the screen. On a …" at bounding box center [455, 137] width 711 height 195
click at [129, 158] on icon "button" at bounding box center [133, 160] width 8 height 9
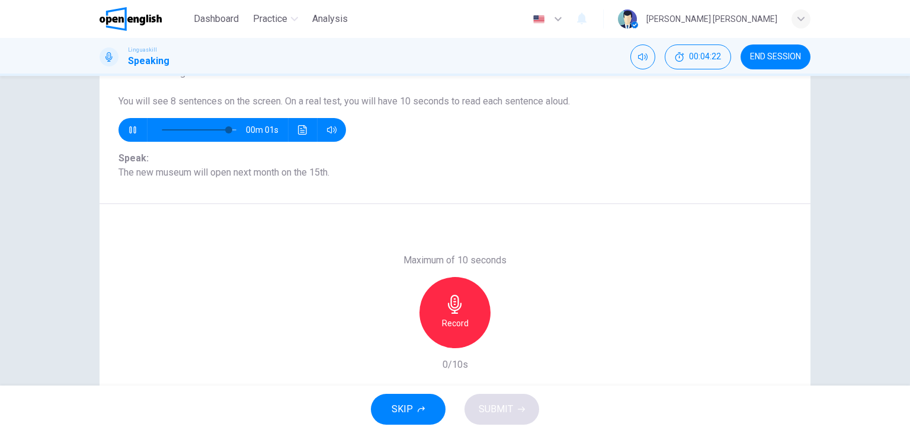
scroll to position [119, 0]
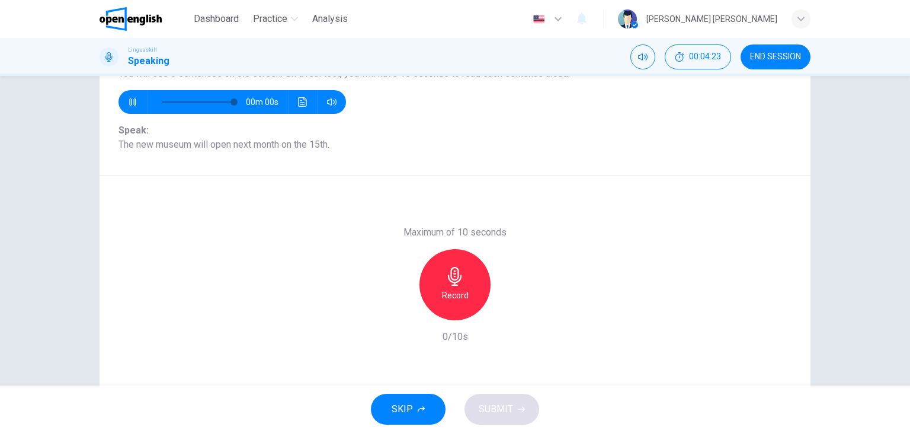
type input "*"
click at [465, 276] on div "Record" at bounding box center [454, 284] width 71 height 71
click at [461, 277] on icon "button" at bounding box center [455, 276] width 19 height 19
click at [460, 280] on icon "button" at bounding box center [455, 276] width 19 height 19
click at [459, 281] on icon "button" at bounding box center [455, 276] width 19 height 19
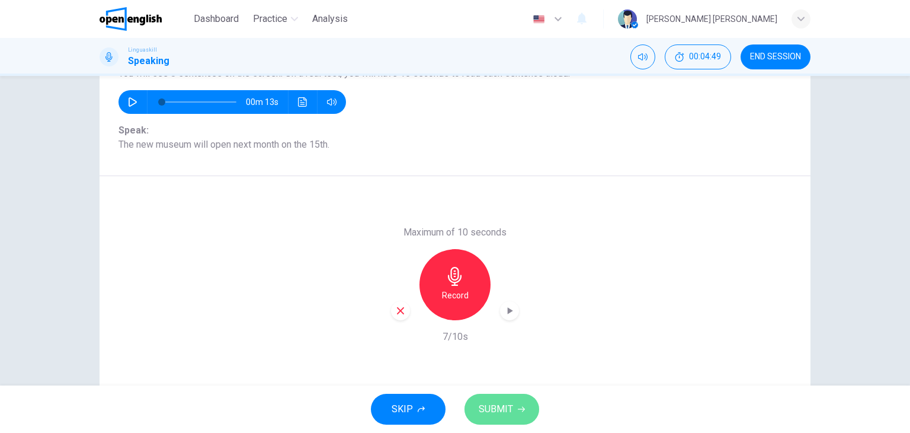
click at [507, 401] on span "SUBMIT" at bounding box center [496, 409] width 34 height 17
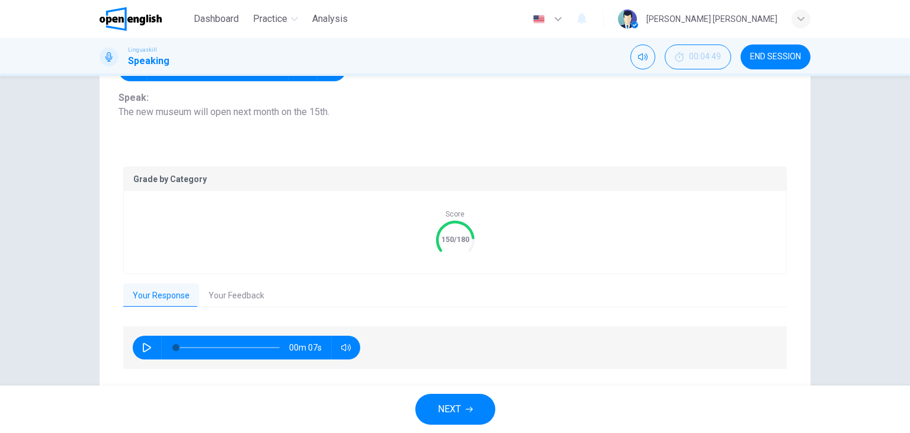
scroll to position [183, 0]
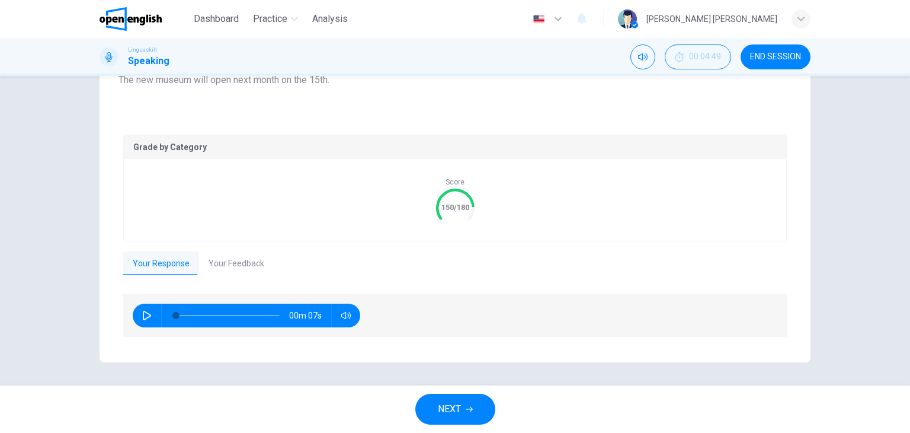
click at [229, 264] on button "Your Feedback" at bounding box center [236, 263] width 75 height 25
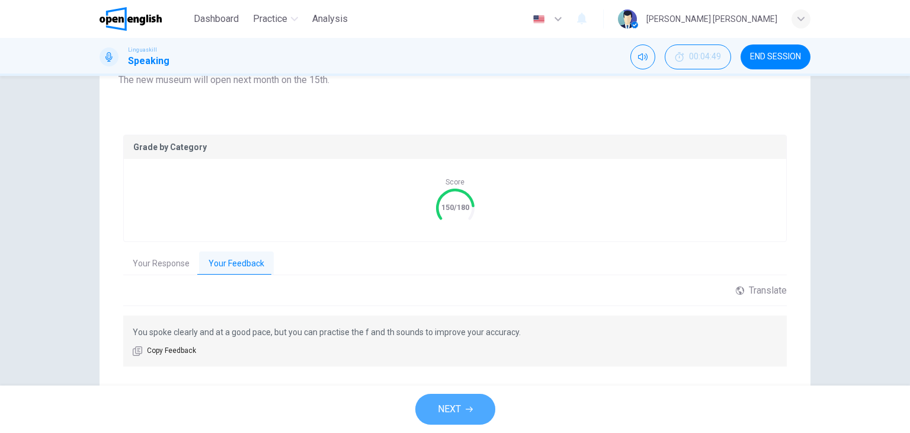
click at [460, 408] on span "NEXT" at bounding box center [449, 409] width 23 height 17
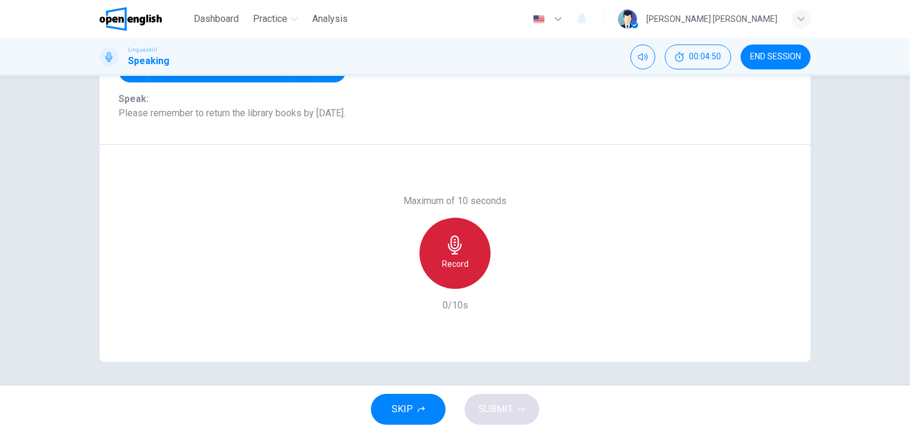
click at [459, 248] on icon "button" at bounding box center [455, 244] width 19 height 19
click at [453, 266] on h6 "Stop" at bounding box center [455, 264] width 18 height 14
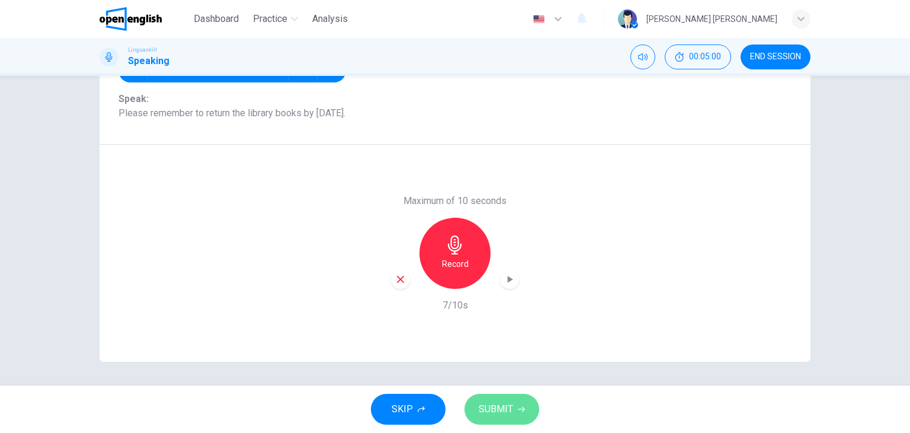
click at [498, 409] on span "SUBMIT" at bounding box center [496, 409] width 34 height 17
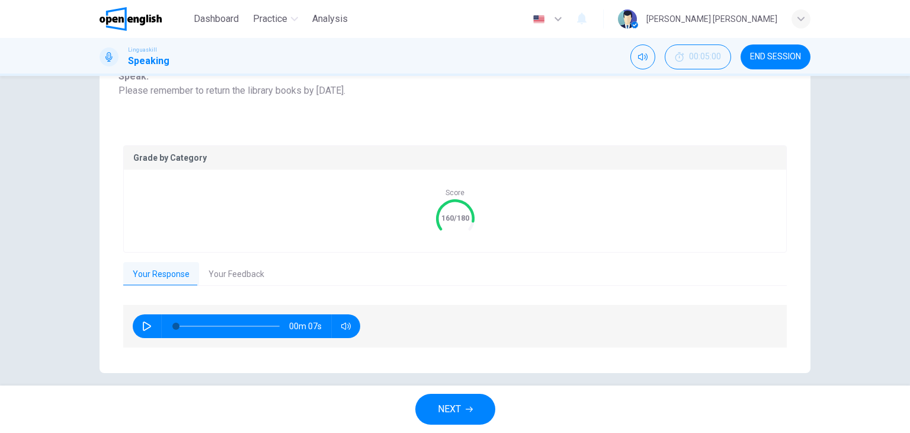
scroll to position [183, 0]
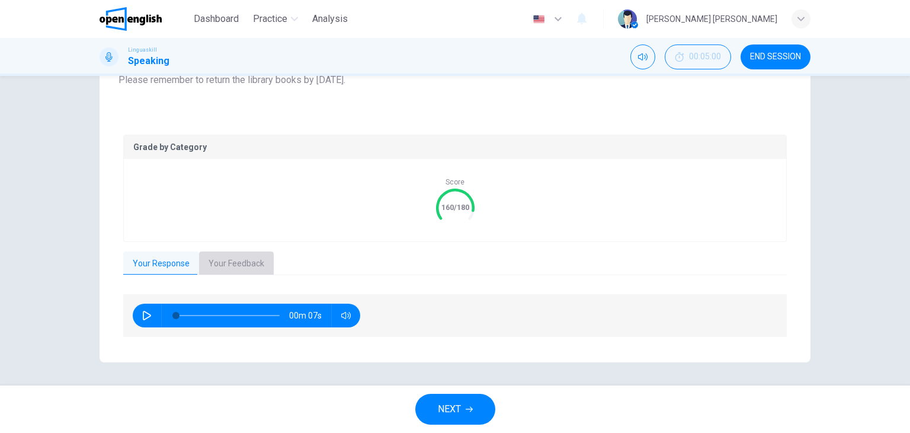
click at [224, 262] on button "Your Feedback" at bounding box center [236, 263] width 75 height 25
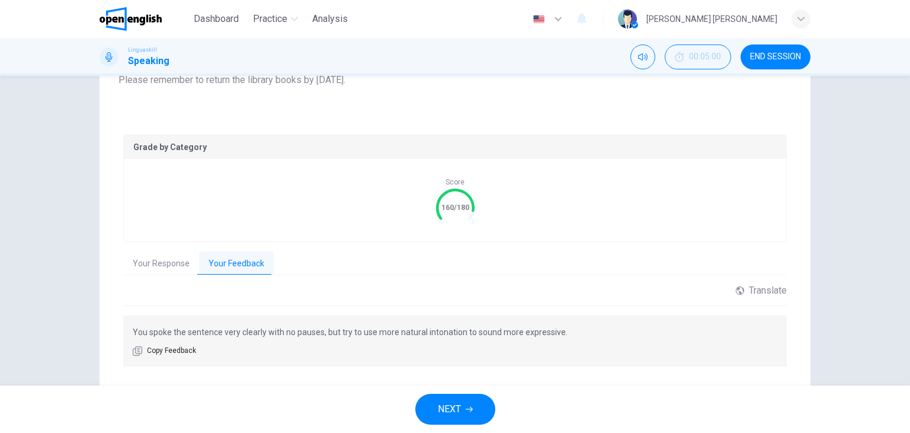
click at [451, 404] on span "NEXT" at bounding box center [449, 409] width 23 height 17
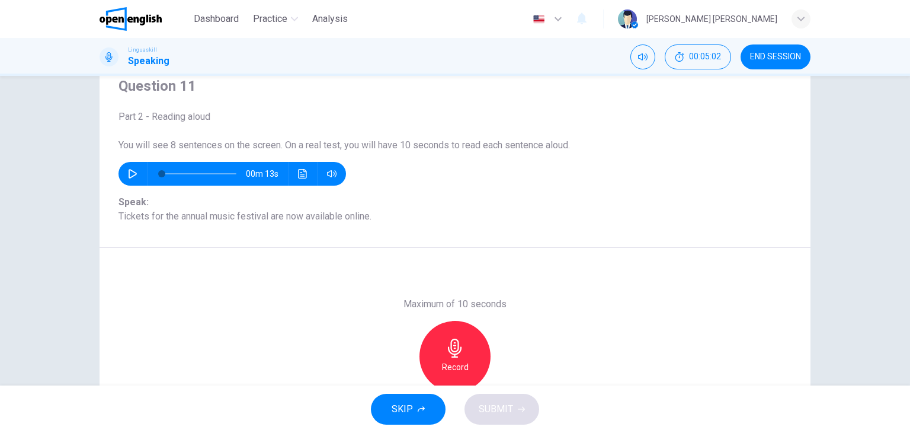
scroll to position [91, 0]
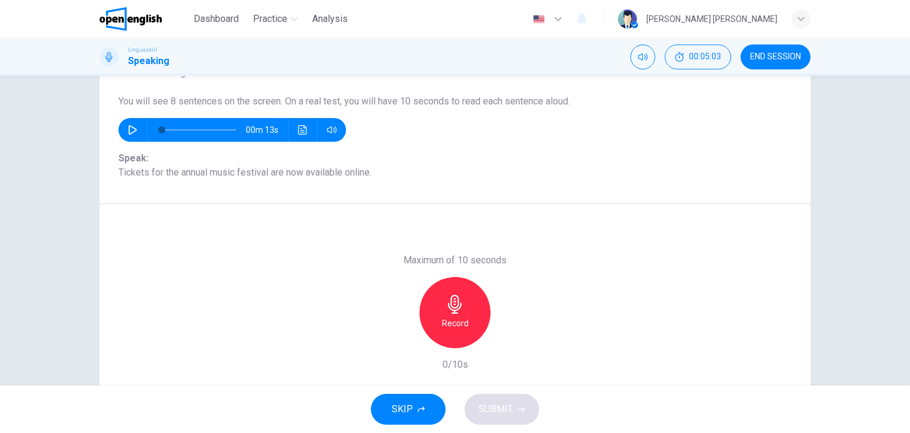
click at [455, 313] on div "Record" at bounding box center [454, 312] width 71 height 71
click at [451, 316] on h6 "Stop" at bounding box center [455, 323] width 18 height 14
click at [493, 408] on span "SUBMIT" at bounding box center [496, 409] width 34 height 17
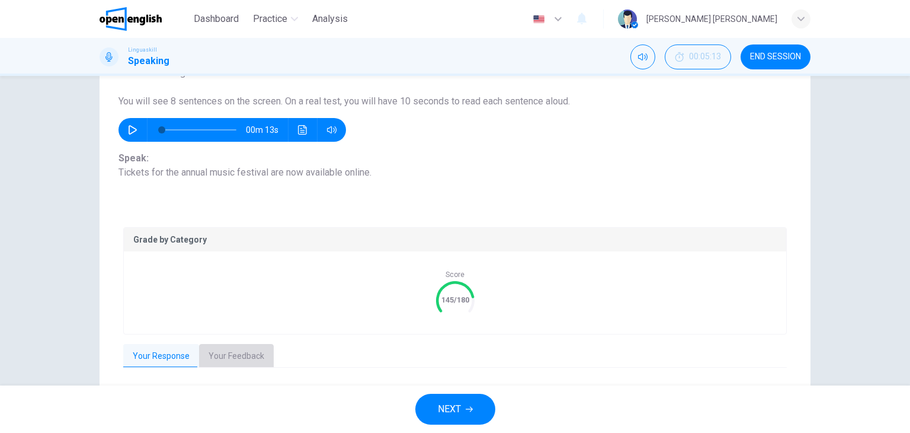
click at [231, 355] on button "Your Feedback" at bounding box center [236, 356] width 75 height 25
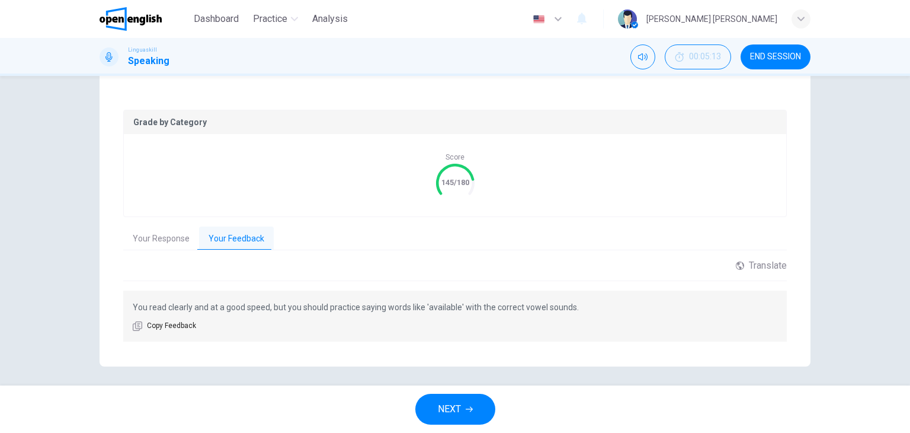
scroll to position [209, 0]
click at [449, 406] on span "NEXT" at bounding box center [449, 409] width 23 height 17
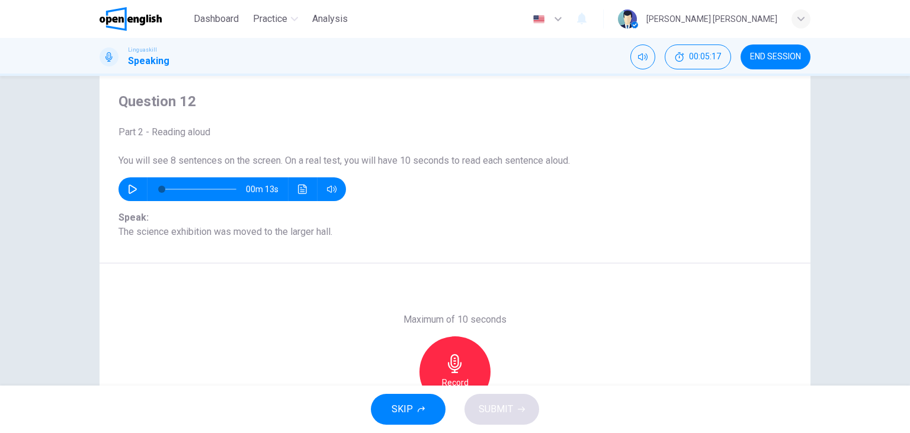
scroll to position [91, 0]
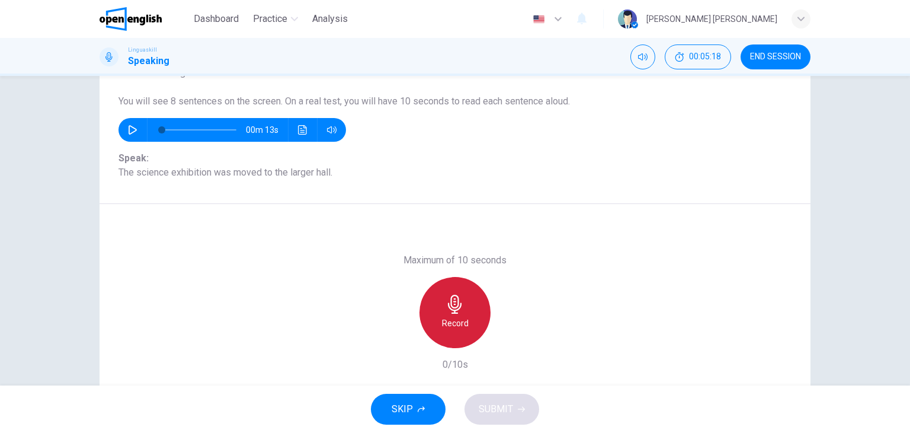
click at [451, 313] on div "Record" at bounding box center [454, 312] width 71 height 71
click at [451, 315] on div "Stop" at bounding box center [454, 312] width 71 height 71
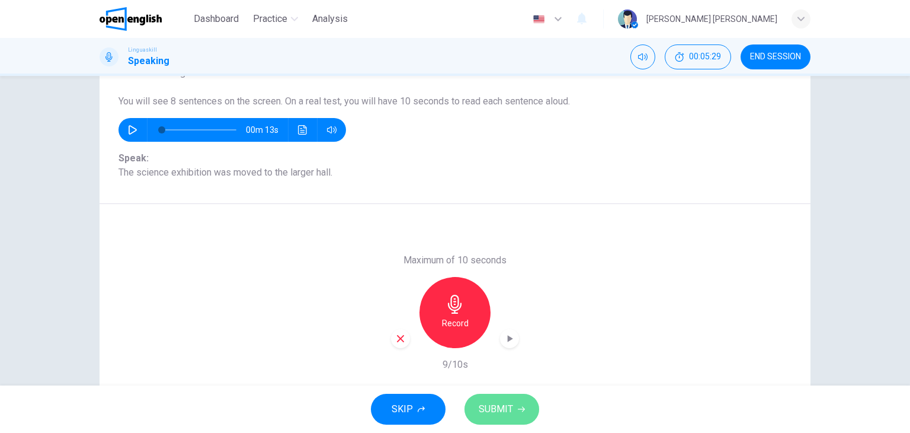
click at [501, 415] on span "SUBMIT" at bounding box center [496, 409] width 34 height 17
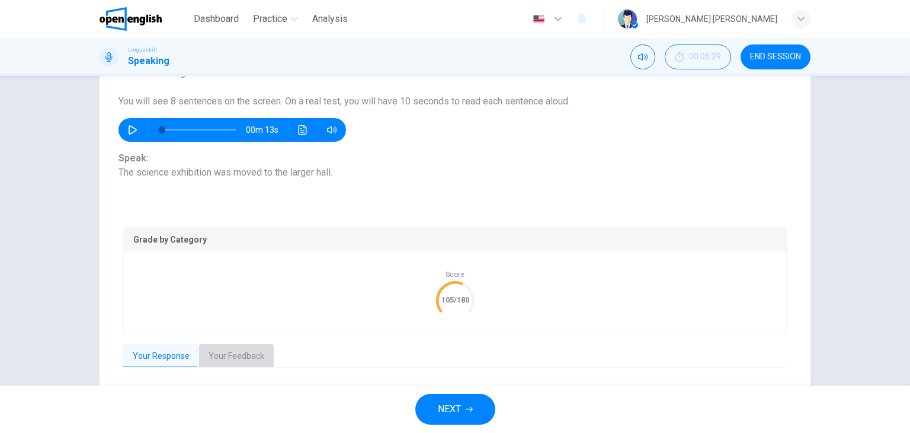
click at [244, 366] on button "Your Feedback" at bounding box center [236, 356] width 75 height 25
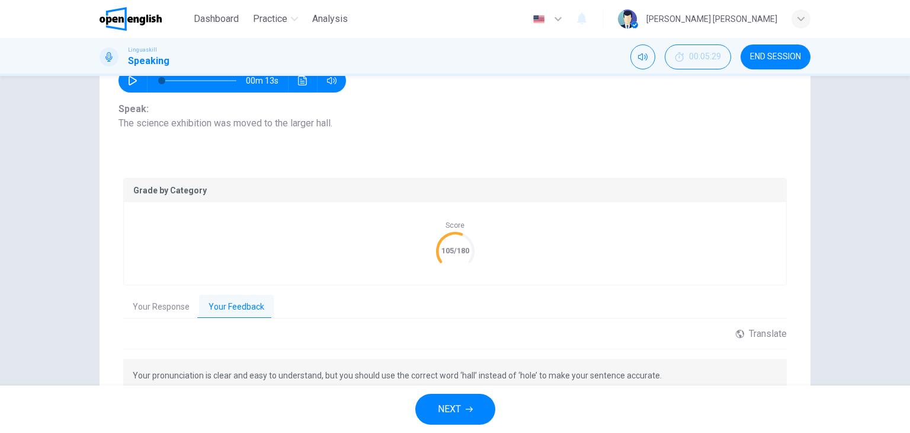
scroll to position [213, 0]
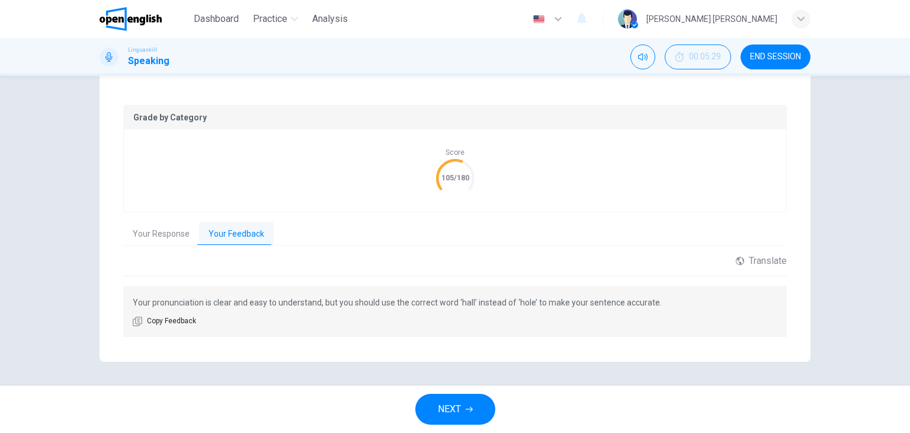
drag, startPoint x: 270, startPoint y: 300, endPoint x: 467, endPoint y: 302, distance: 196.7
click at [466, 302] on p "Your pronunciation is clear and easy to understand, but you should use the corr…" at bounding box center [455, 302] width 645 height 14
click at [464, 411] on button "NEXT" at bounding box center [455, 408] width 80 height 31
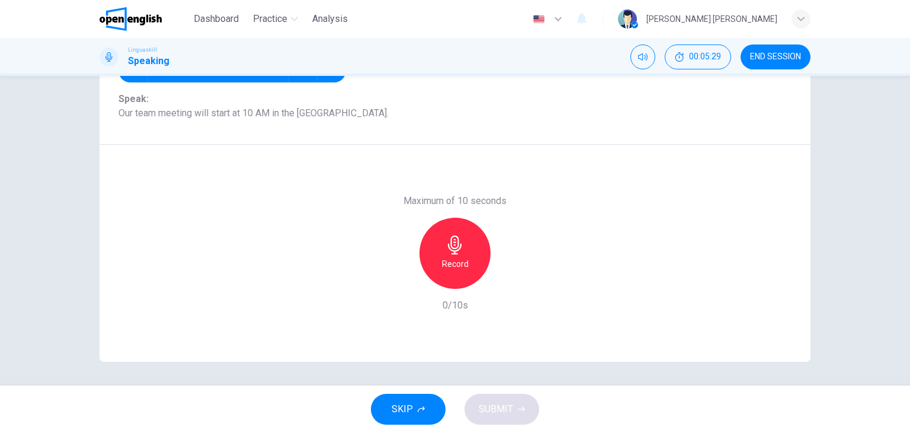
scroll to position [150, 0]
click at [463, 261] on h6 "Record" at bounding box center [455, 264] width 27 height 14
click at [460, 262] on h6 "Stop" at bounding box center [455, 264] width 18 height 14
click at [504, 411] on span "SUBMIT" at bounding box center [496, 409] width 34 height 17
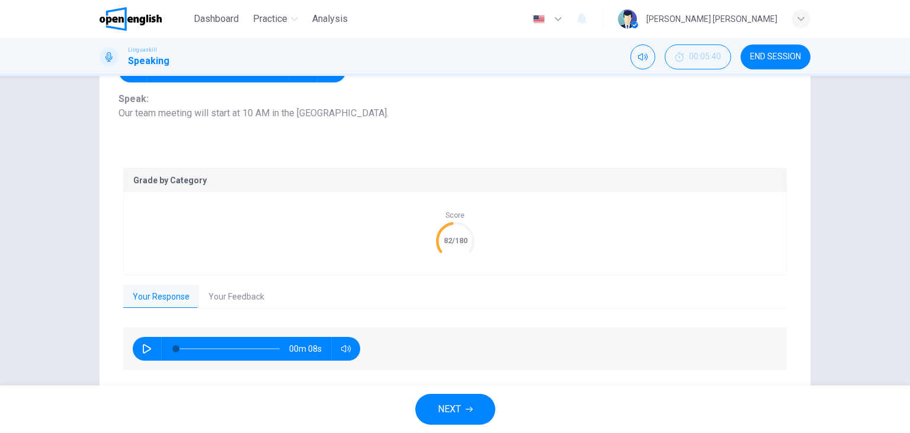
click at [244, 293] on button "Your Feedback" at bounding box center [236, 296] width 75 height 25
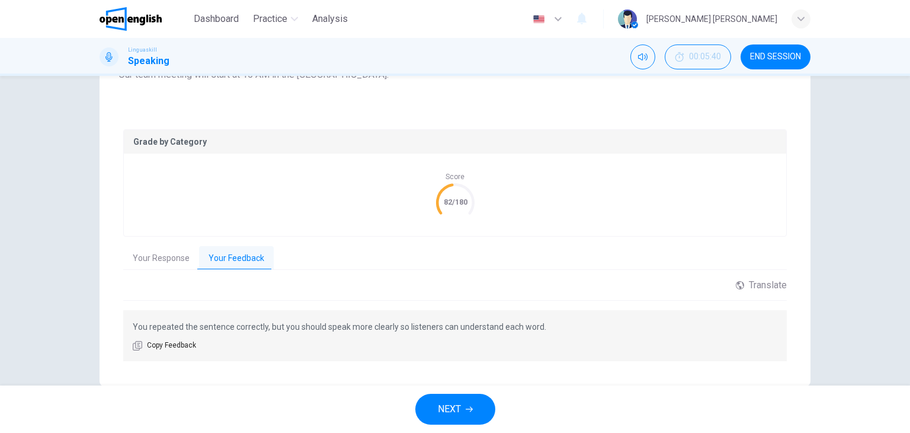
scroll to position [209, 0]
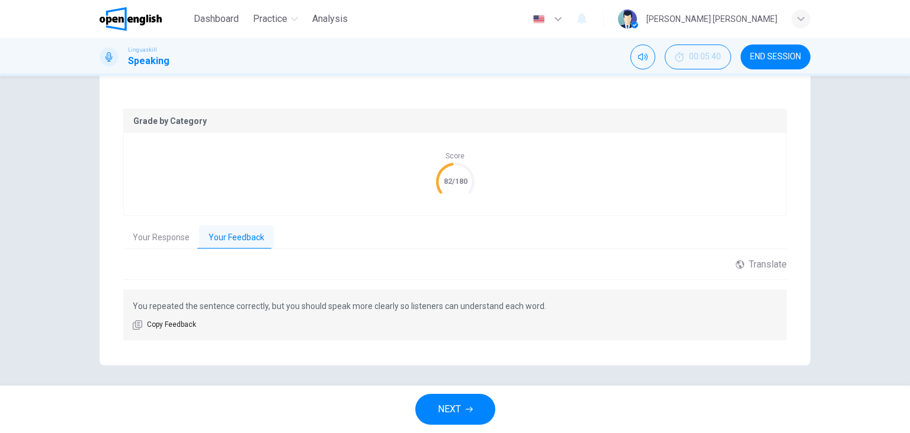
click at [449, 404] on span "NEXT" at bounding box center [449, 409] width 23 height 17
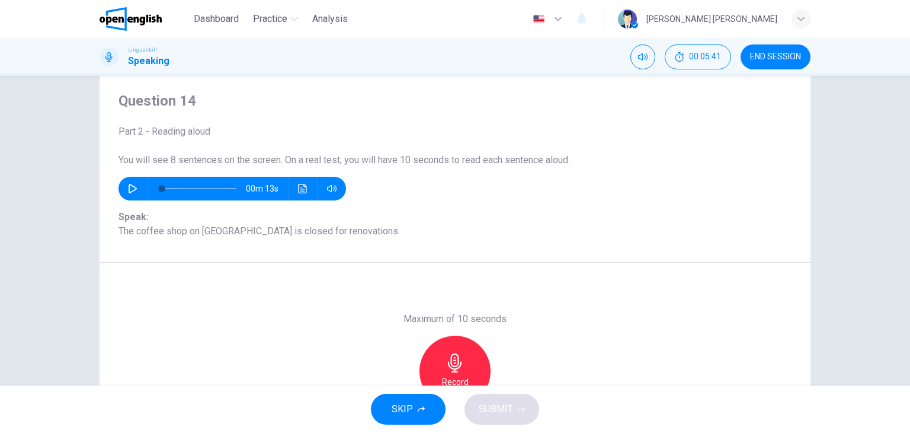
scroll to position [31, 0]
click at [446, 368] on icon "button" at bounding box center [455, 363] width 19 height 19
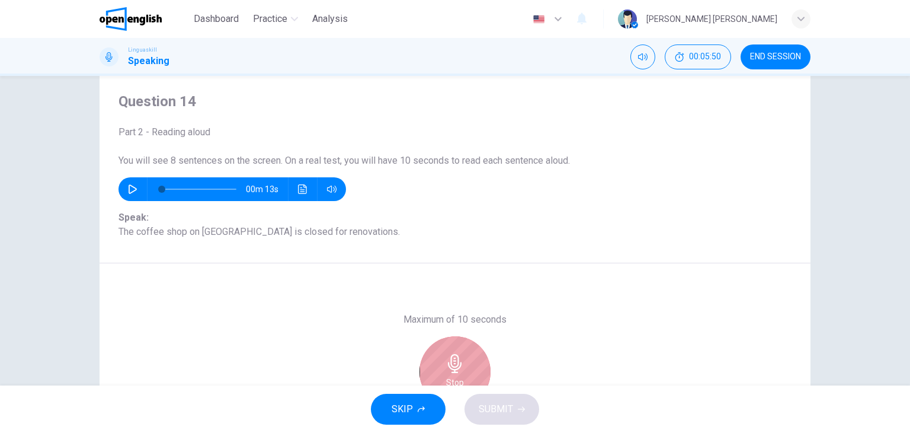
click at [439, 356] on div "Stop" at bounding box center [454, 371] width 71 height 71
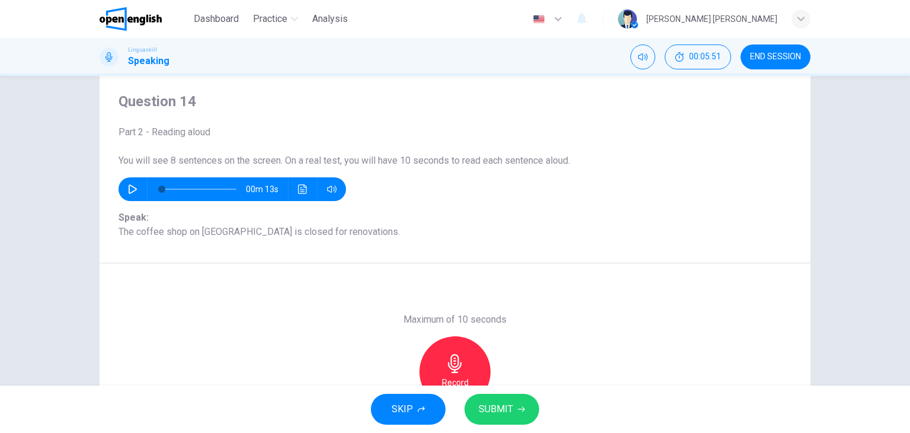
click at [508, 397] on button "SUBMIT" at bounding box center [502, 408] width 75 height 31
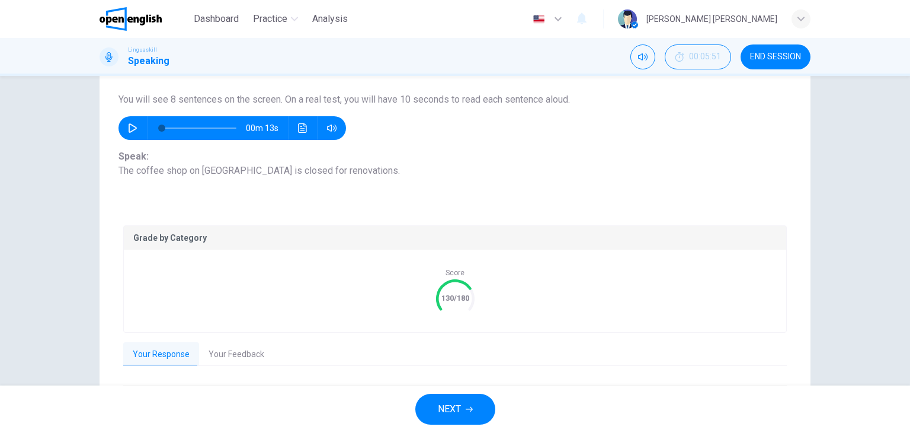
scroll to position [183, 0]
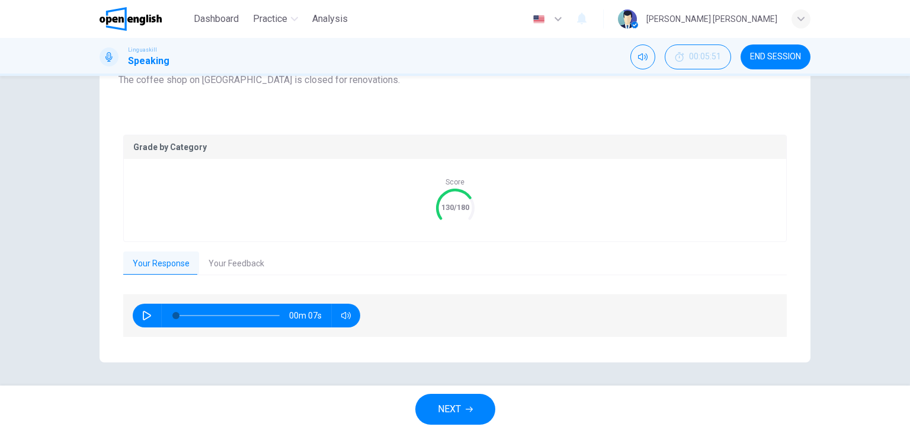
click at [242, 261] on button "Your Feedback" at bounding box center [236, 263] width 75 height 25
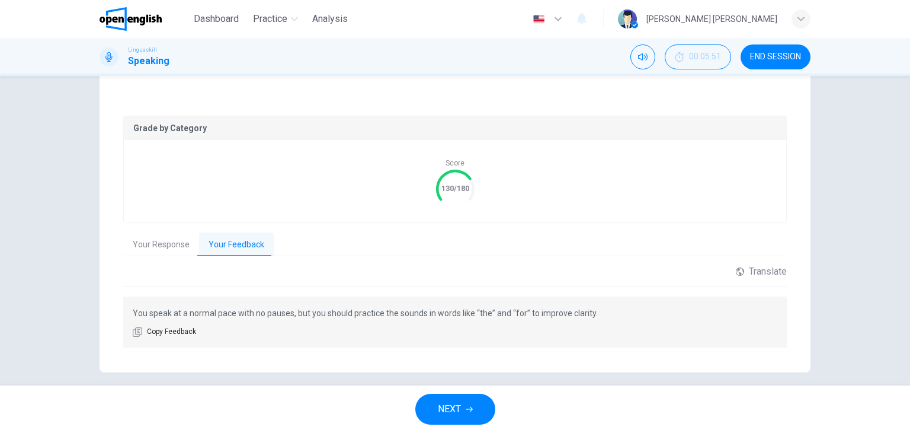
scroll to position [213, 0]
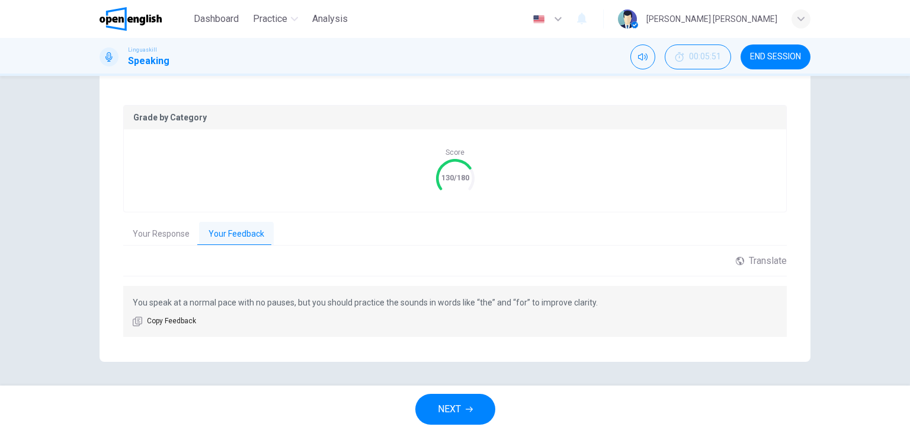
click at [459, 412] on span "NEXT" at bounding box center [449, 409] width 23 height 17
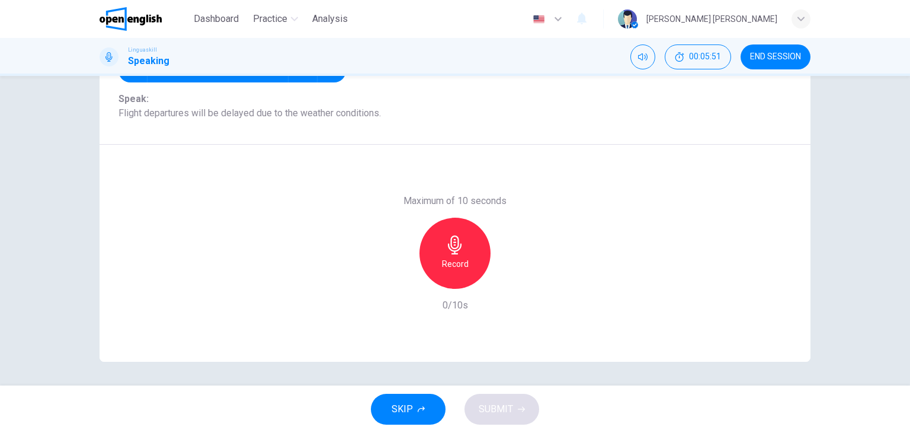
scroll to position [150, 0]
click at [444, 260] on h6 "Record" at bounding box center [455, 264] width 27 height 14
click at [451, 264] on h6 "Stop" at bounding box center [455, 264] width 18 height 14
click at [506, 401] on span "SUBMIT" at bounding box center [496, 409] width 34 height 17
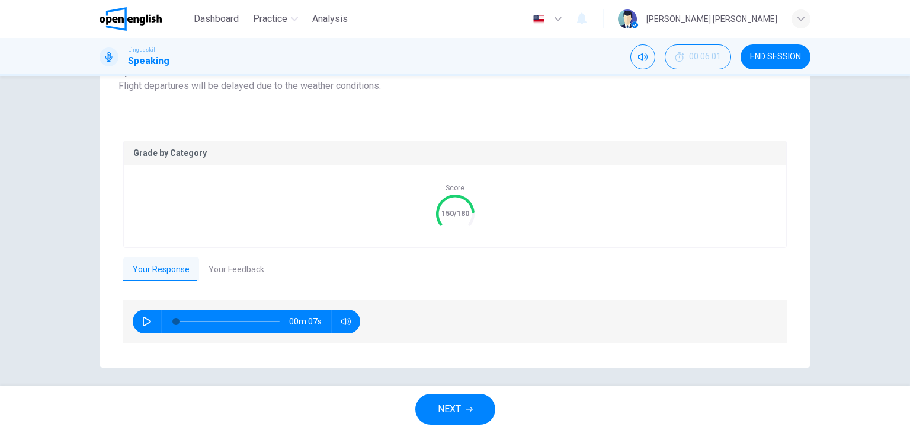
scroll to position [178, 0]
click at [243, 268] on button "Your Feedback" at bounding box center [236, 269] width 75 height 25
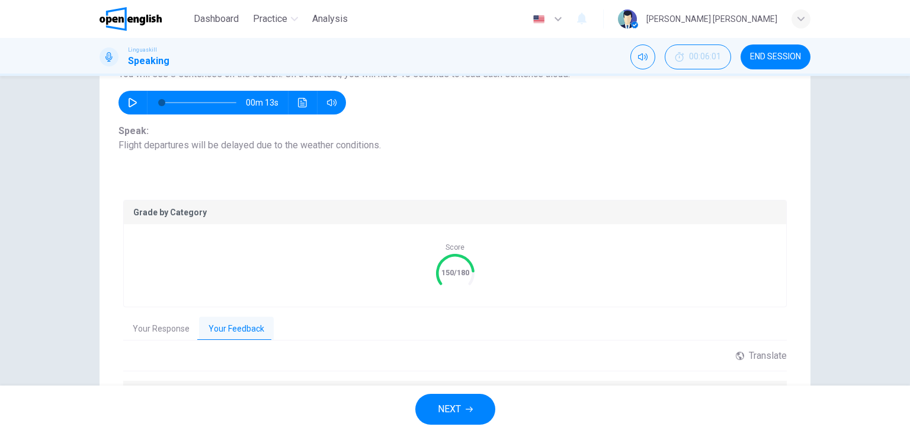
scroll to position [35, 0]
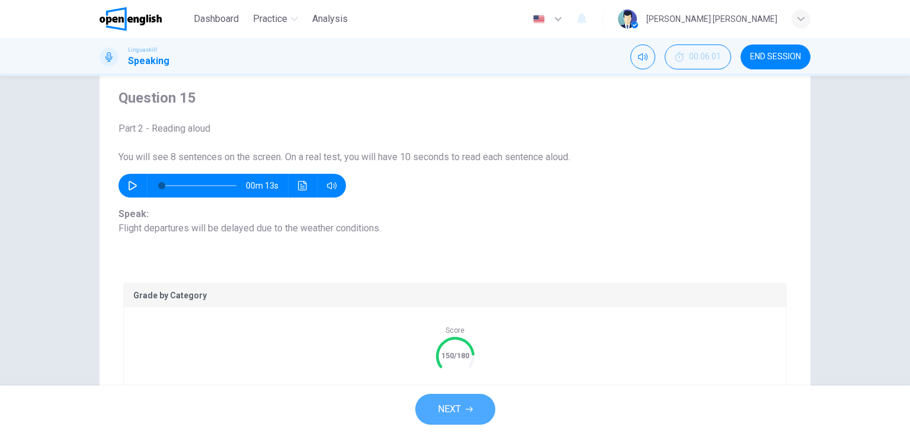
click at [462, 399] on button "NEXT" at bounding box center [455, 408] width 80 height 31
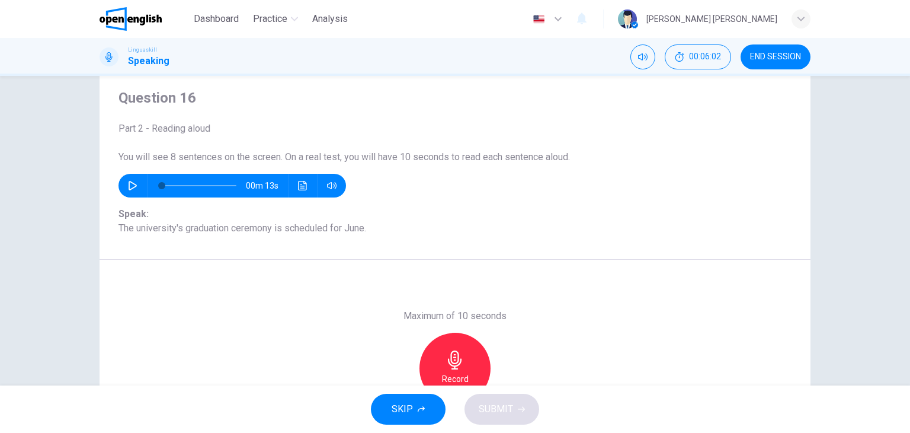
drag, startPoint x: 773, startPoint y: 55, endPoint x: 498, endPoint y: 73, distance: 274.9
click at [773, 55] on span "END SESSION" at bounding box center [775, 56] width 51 height 9
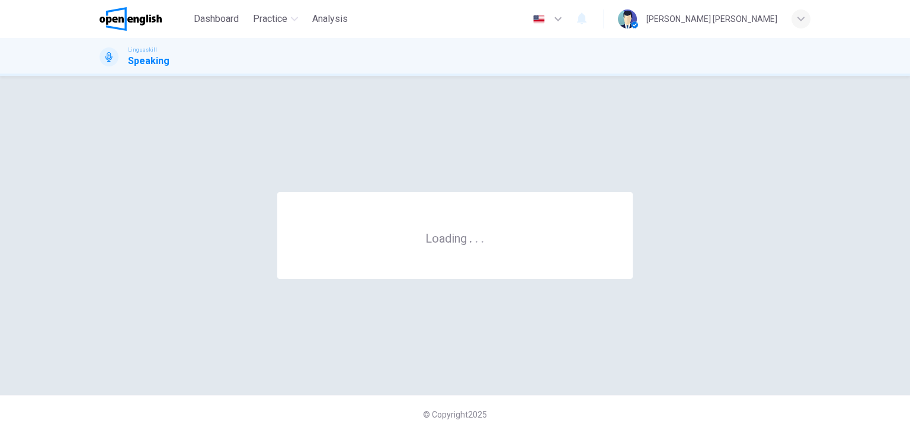
scroll to position [0, 0]
